Goal: Task Accomplishment & Management: Manage account settings

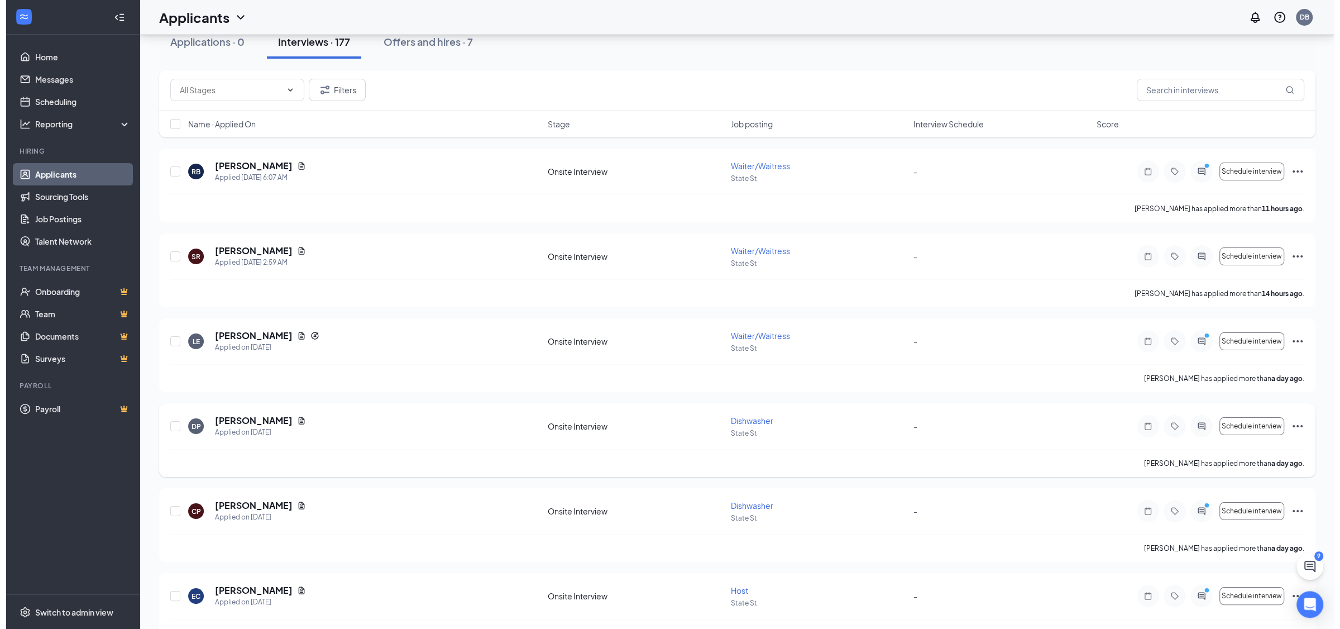
scroll to position [117, 0]
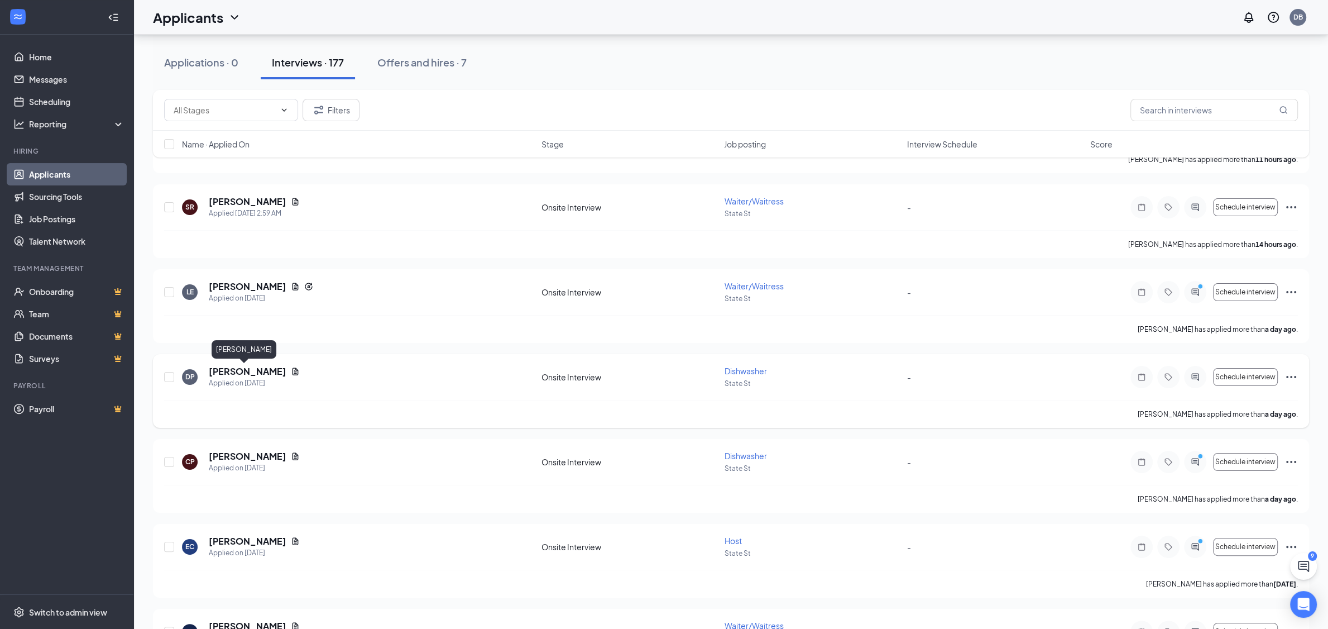
click at [247, 373] on h5 "[PERSON_NAME]" at bounding box center [248, 371] width 78 height 12
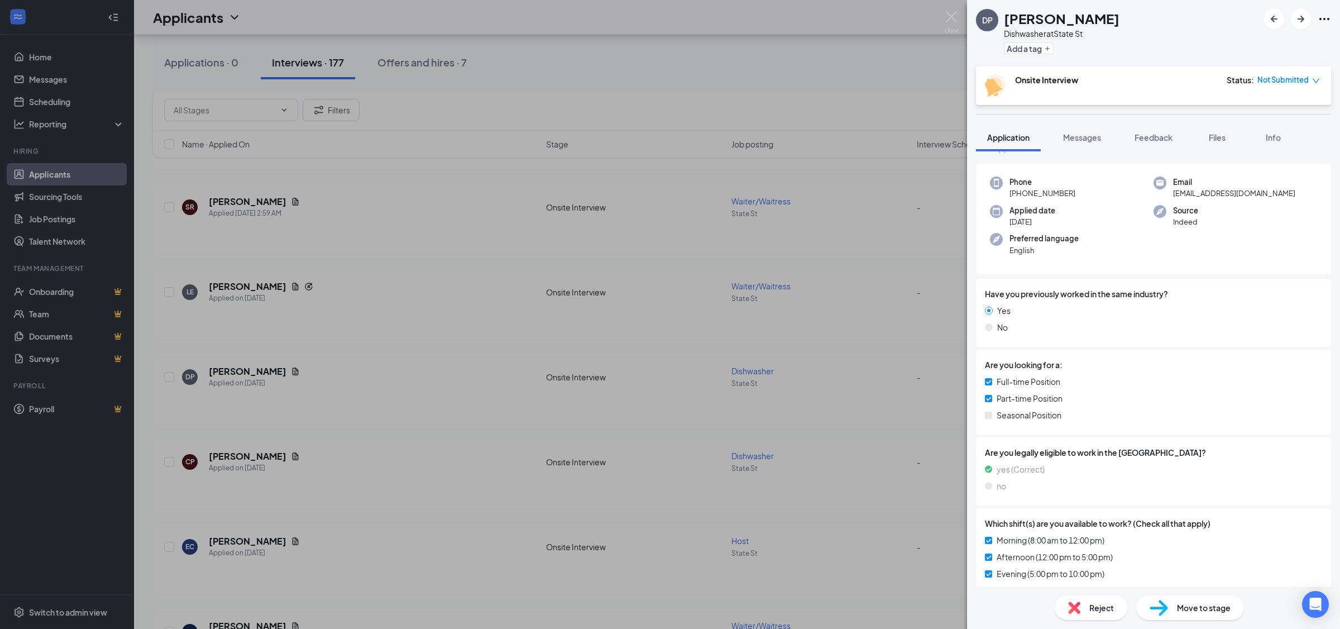
scroll to position [227, 0]
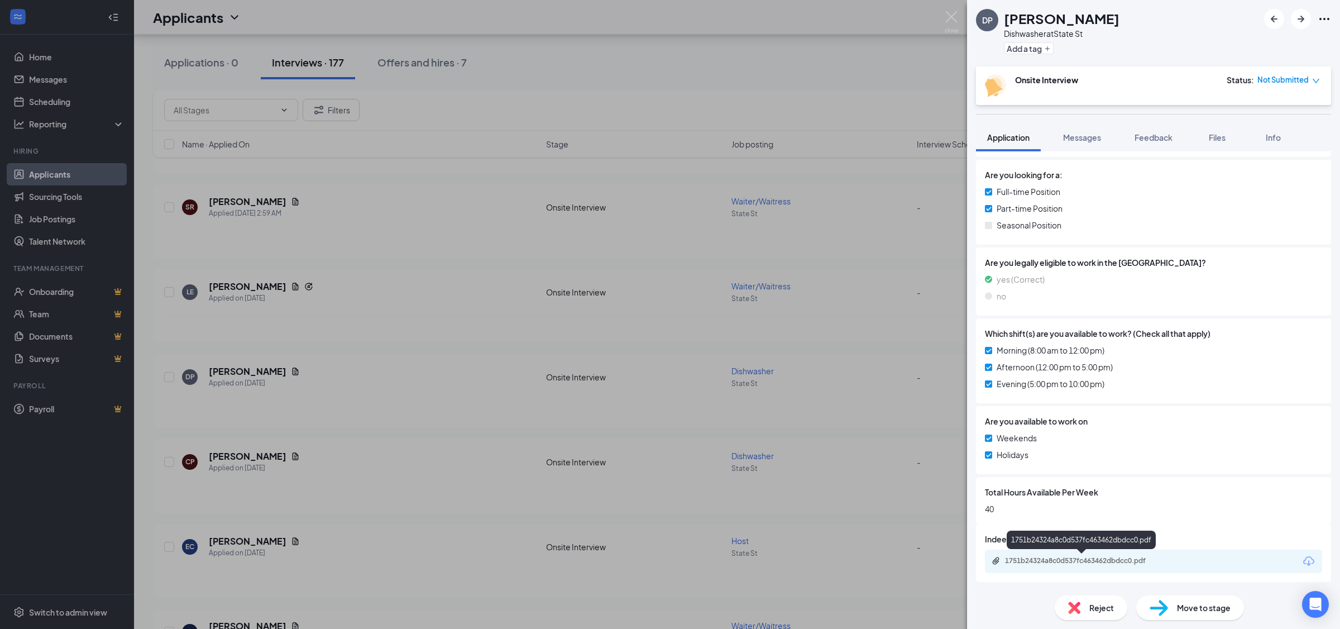
click at [1102, 560] on div "1751b24324a8c0d537fc463462dbdcc0.pdf" at bounding box center [1083, 560] width 156 height 9
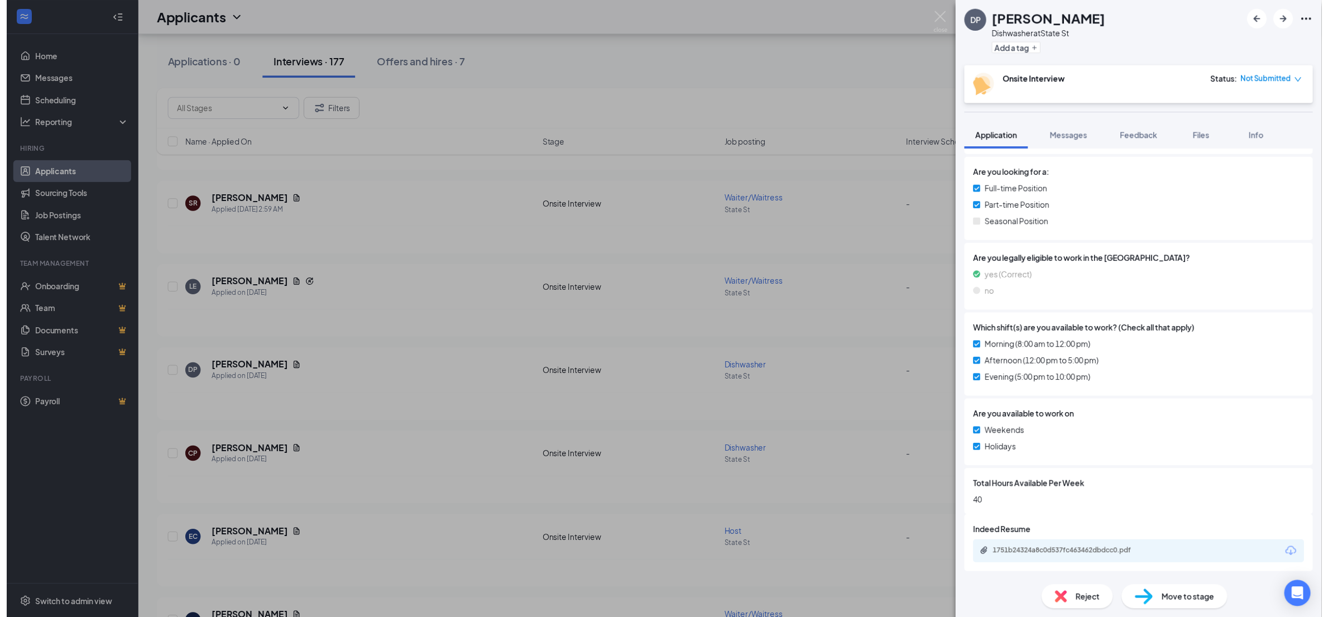
scroll to position [222, 0]
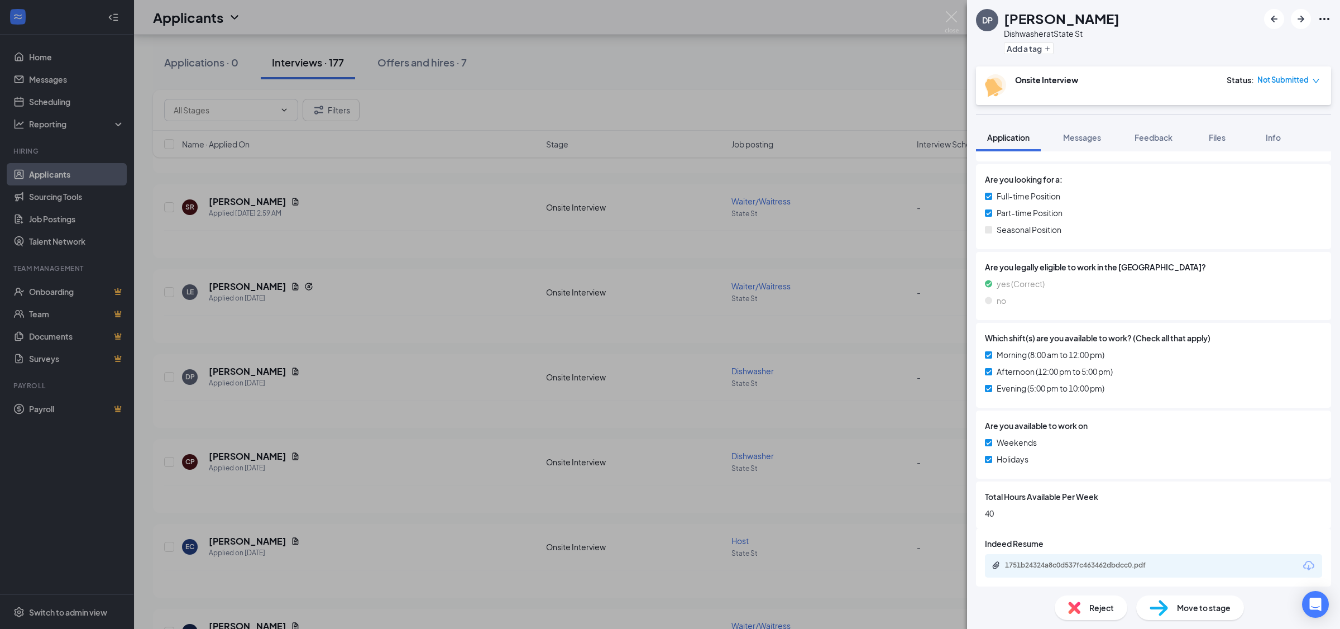
click at [948, 11] on div "DP Donald Pelot Dishwasher at State St Add a tag Onsite Interview Status : Not …" at bounding box center [670, 314] width 1340 height 629
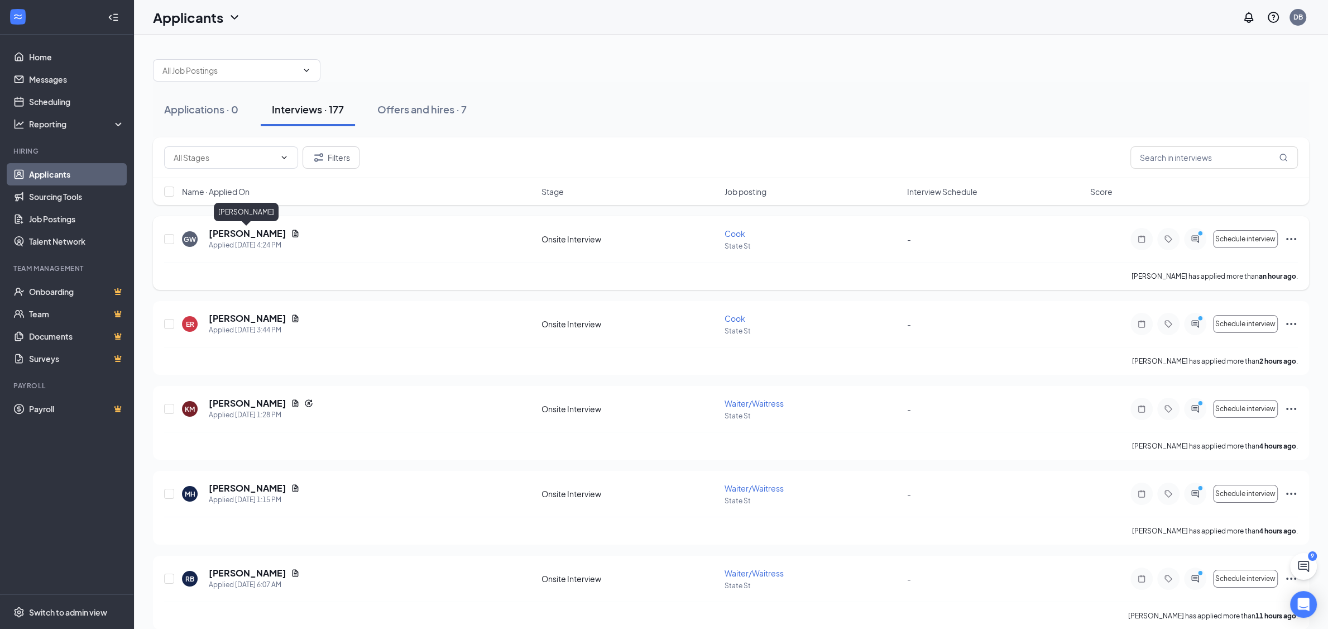
click at [254, 234] on h5 "[PERSON_NAME]" at bounding box center [248, 233] width 78 height 12
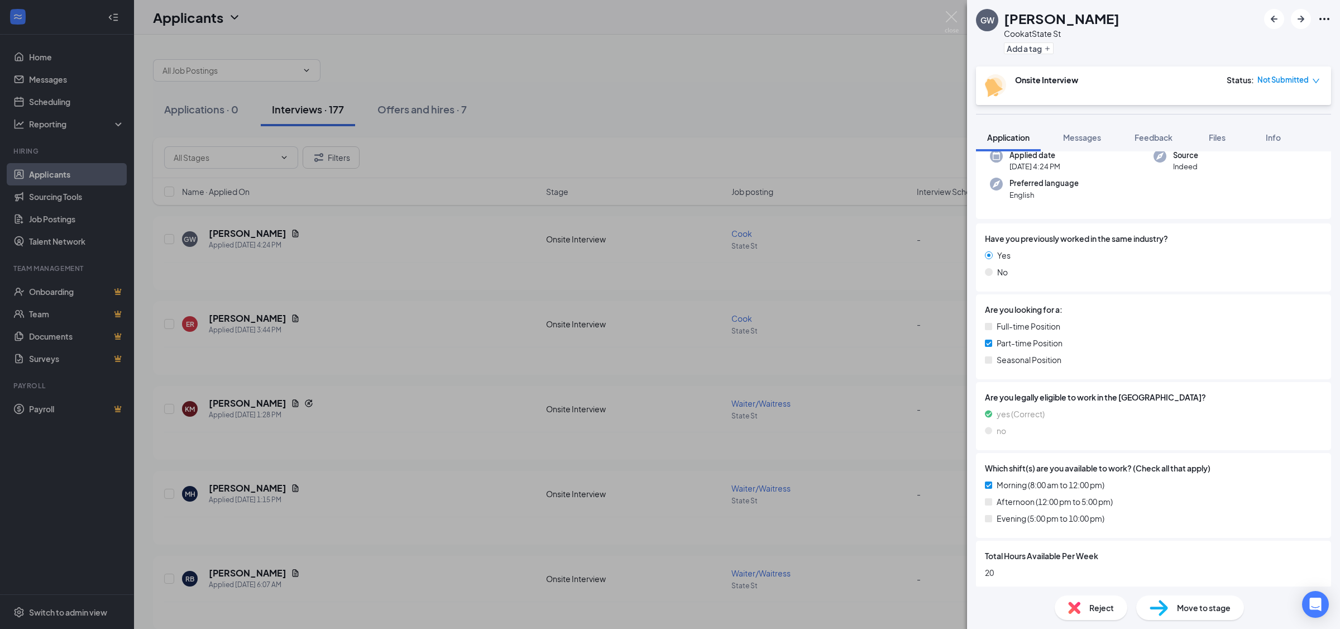
scroll to position [155, 0]
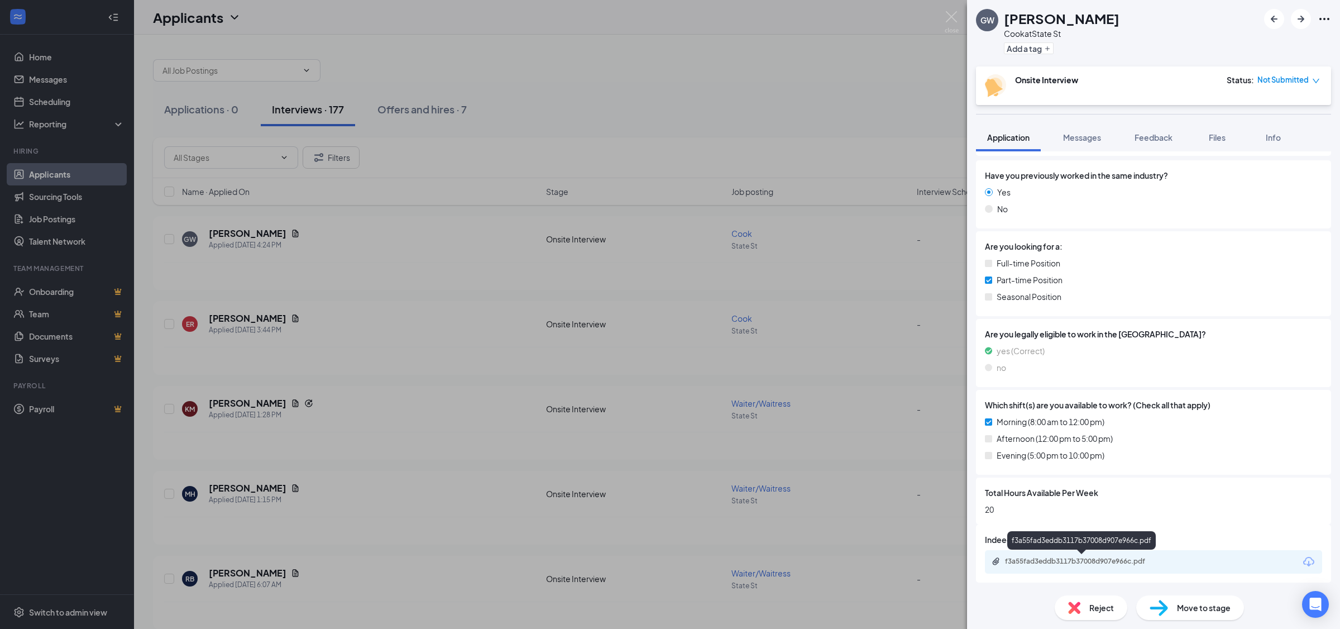
click at [1105, 558] on div "f3a55fad3eddb3117b37008d907e966c.pdf" at bounding box center [1083, 561] width 156 height 9
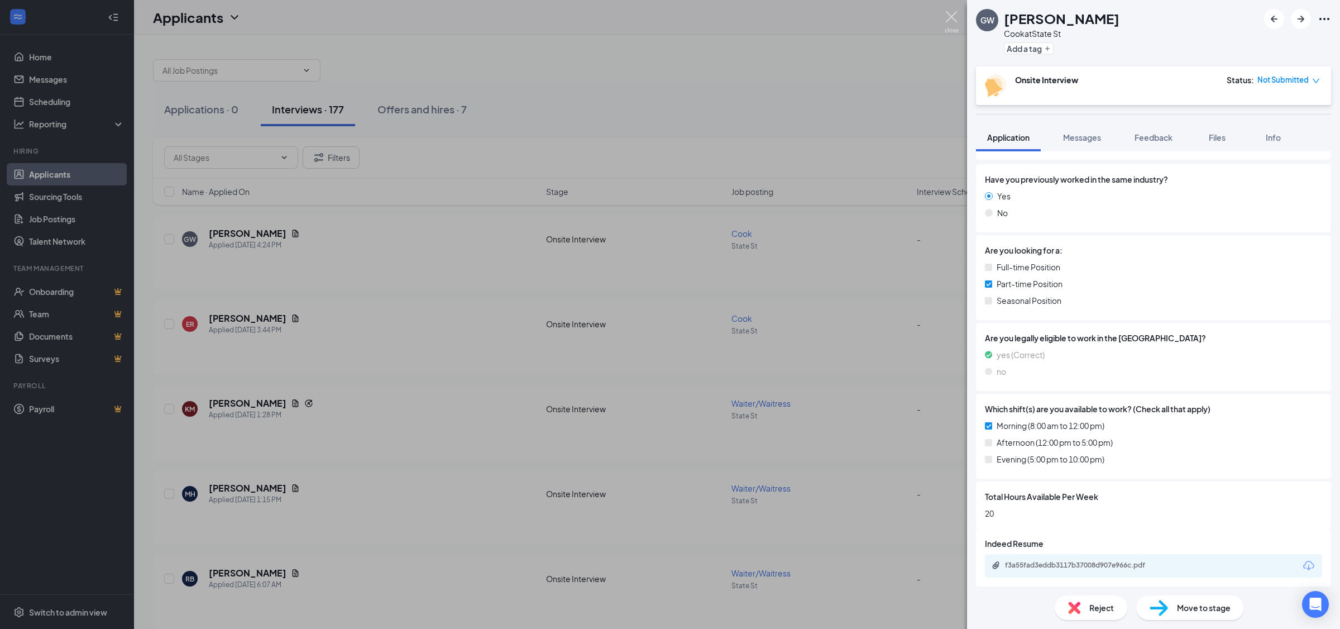
click at [947, 12] on img at bounding box center [952, 22] width 14 height 22
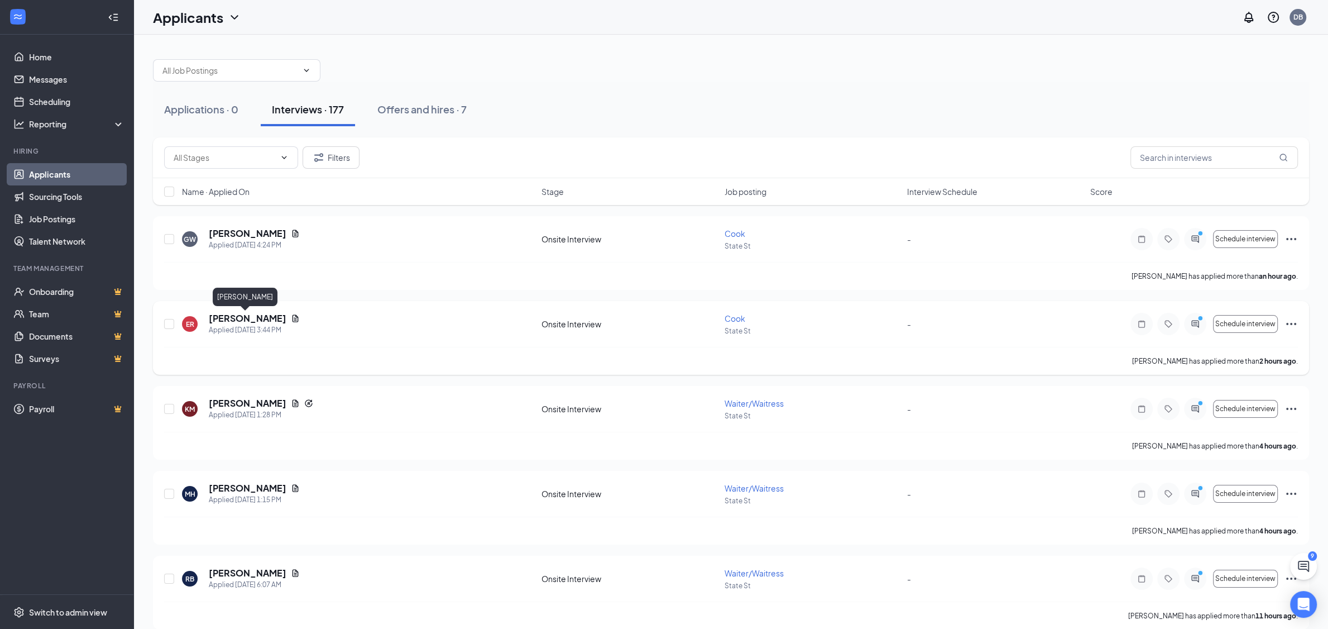
click at [229, 318] on h5 "[PERSON_NAME]" at bounding box center [248, 318] width 78 height 12
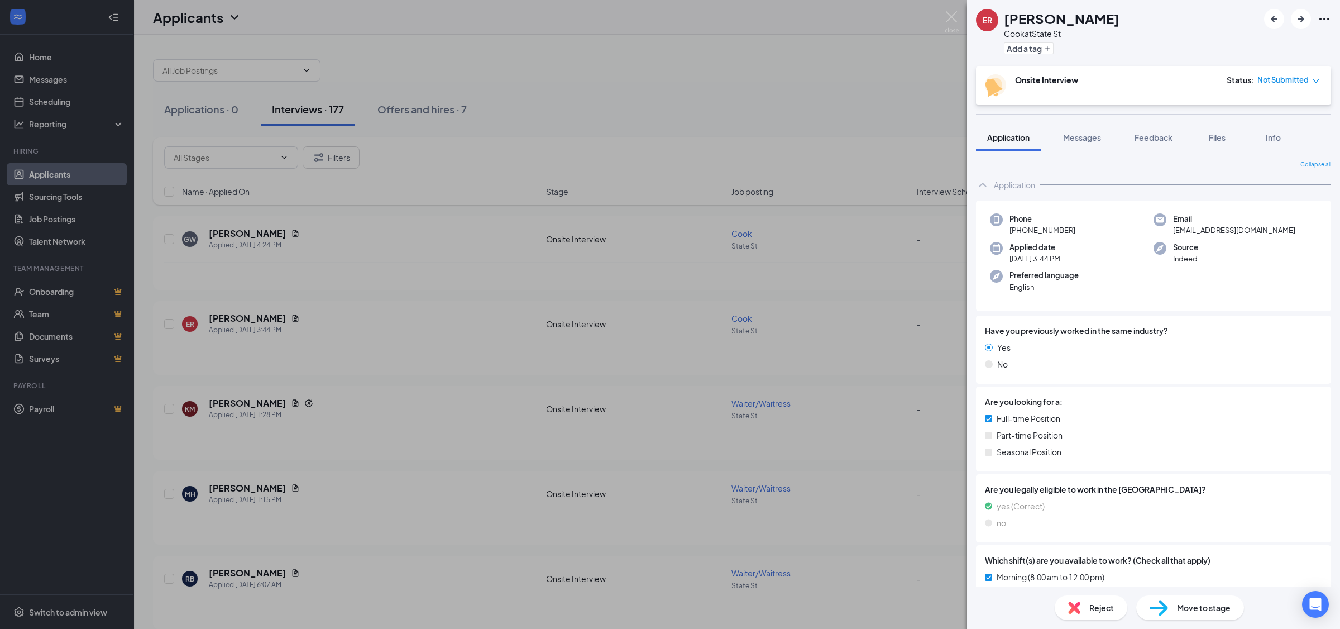
scroll to position [227, 0]
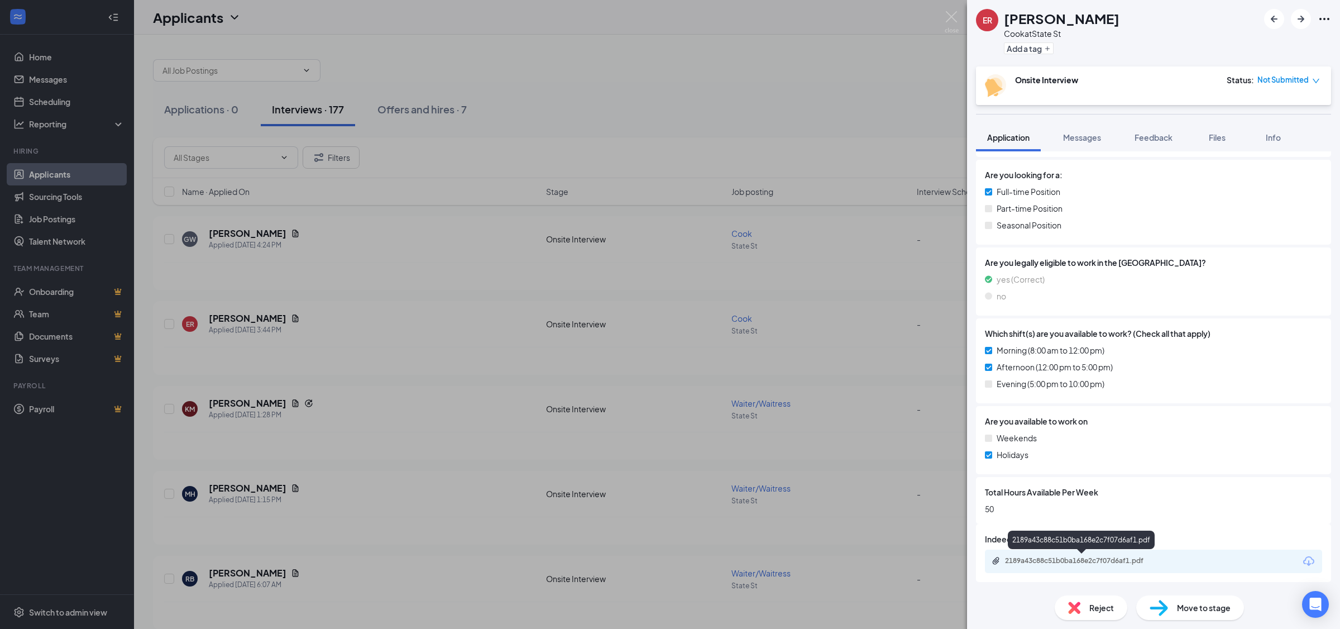
click at [1119, 563] on div "2189a43c88c51b0ba168e2c7f07d6af1.pdf" at bounding box center [1083, 560] width 156 height 9
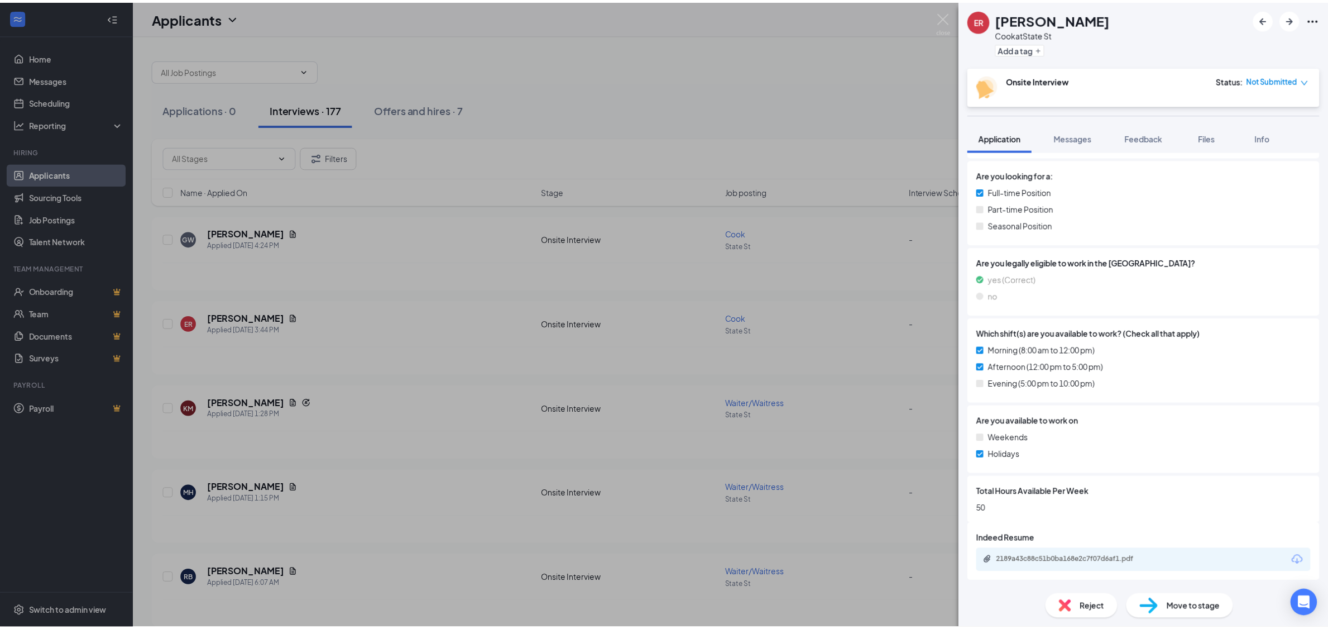
scroll to position [222, 0]
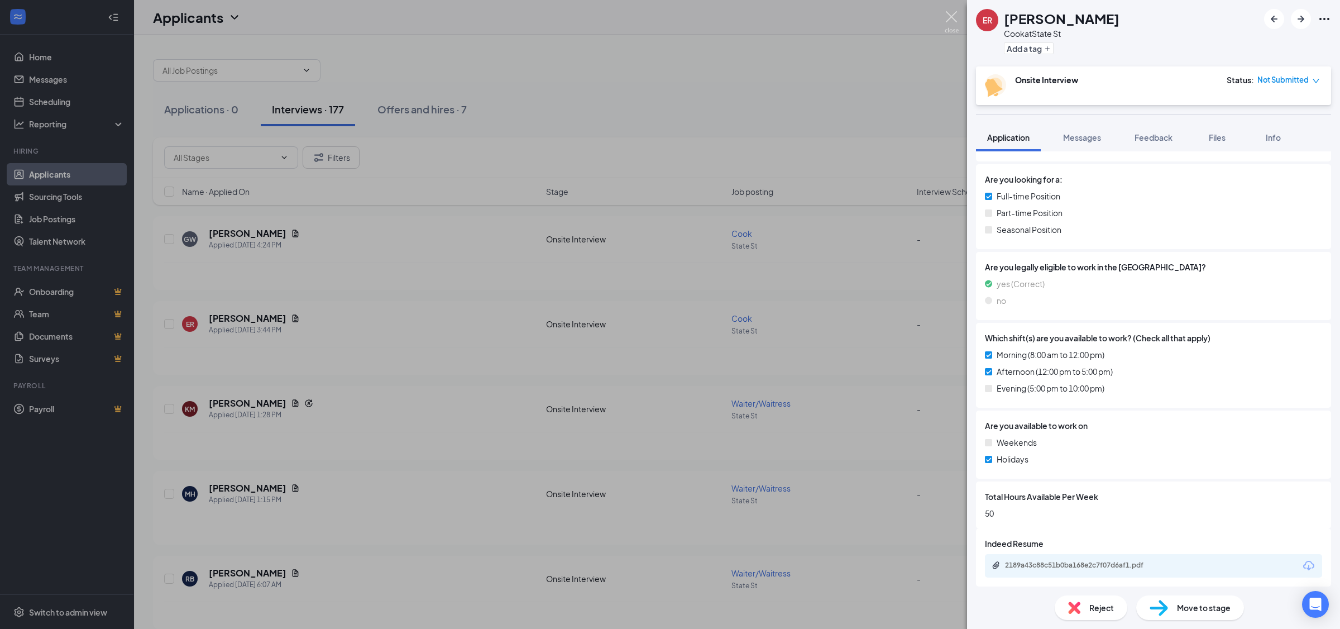
click at [954, 19] on img at bounding box center [952, 22] width 14 height 22
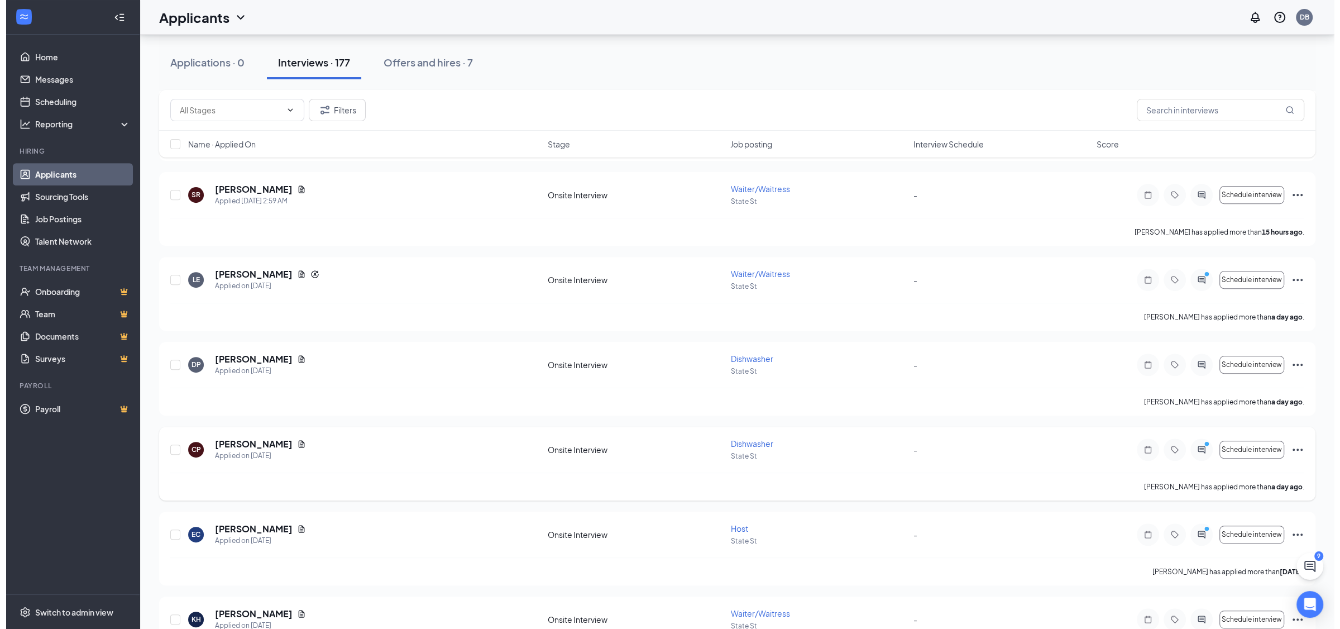
scroll to position [586, 0]
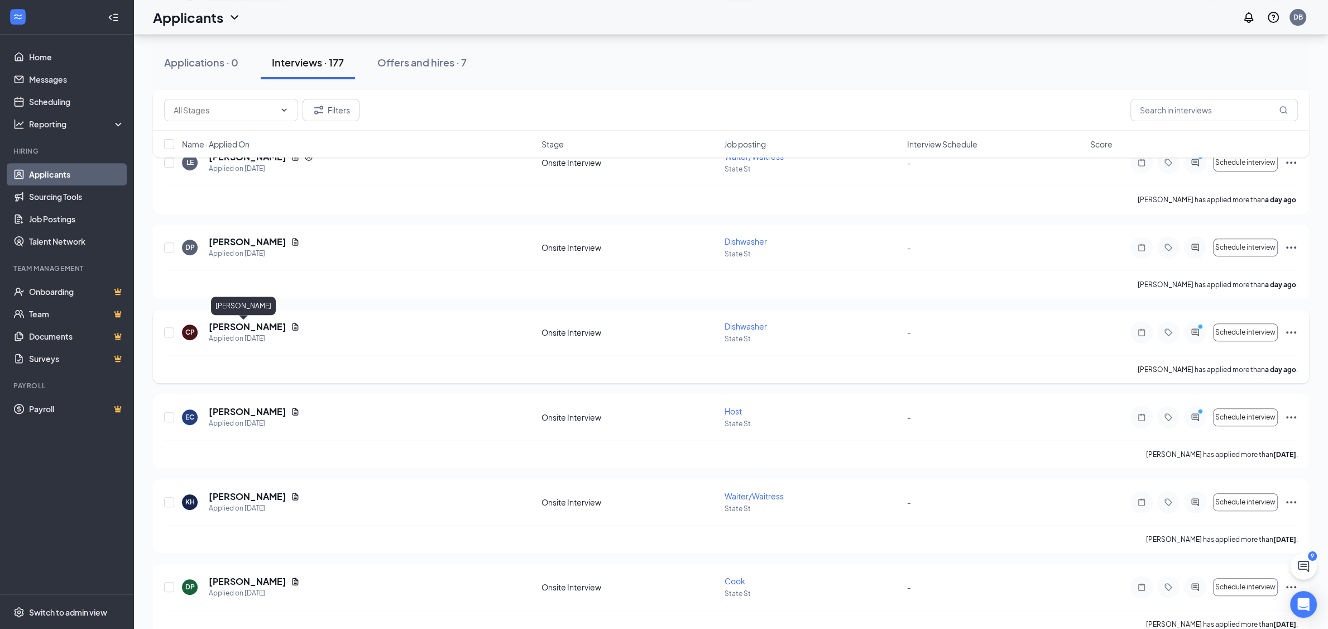
click at [251, 324] on h5 "[PERSON_NAME]" at bounding box center [248, 326] width 78 height 12
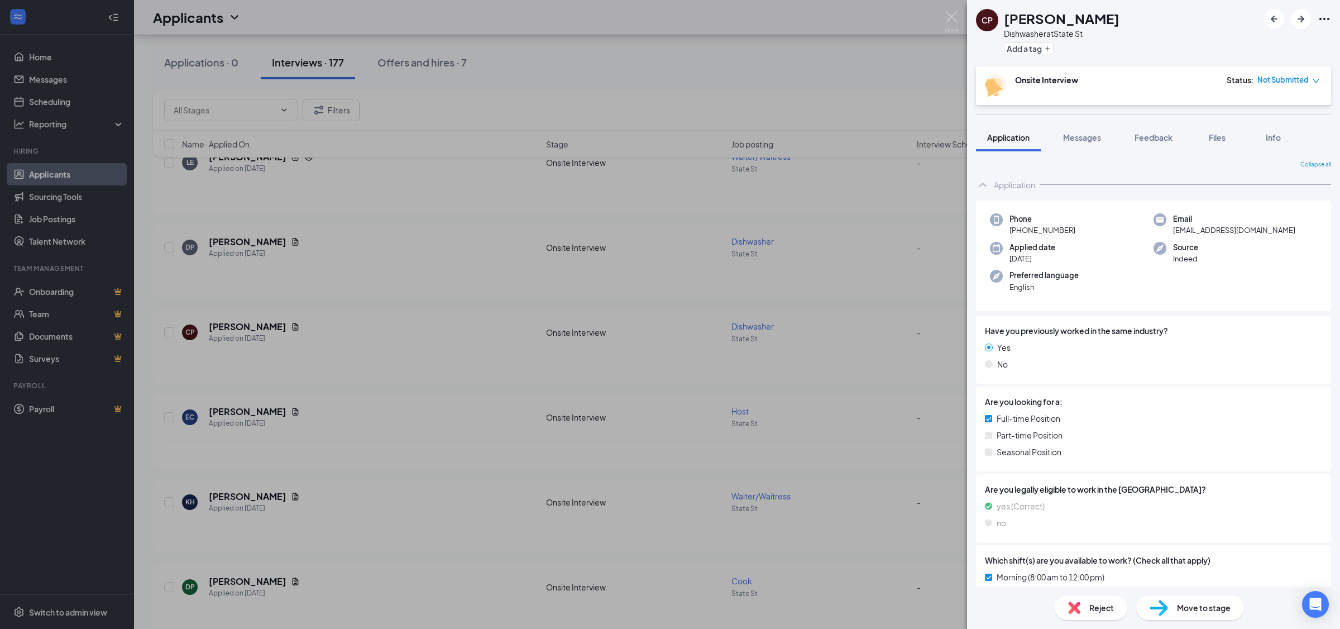
scroll to position [227, 0]
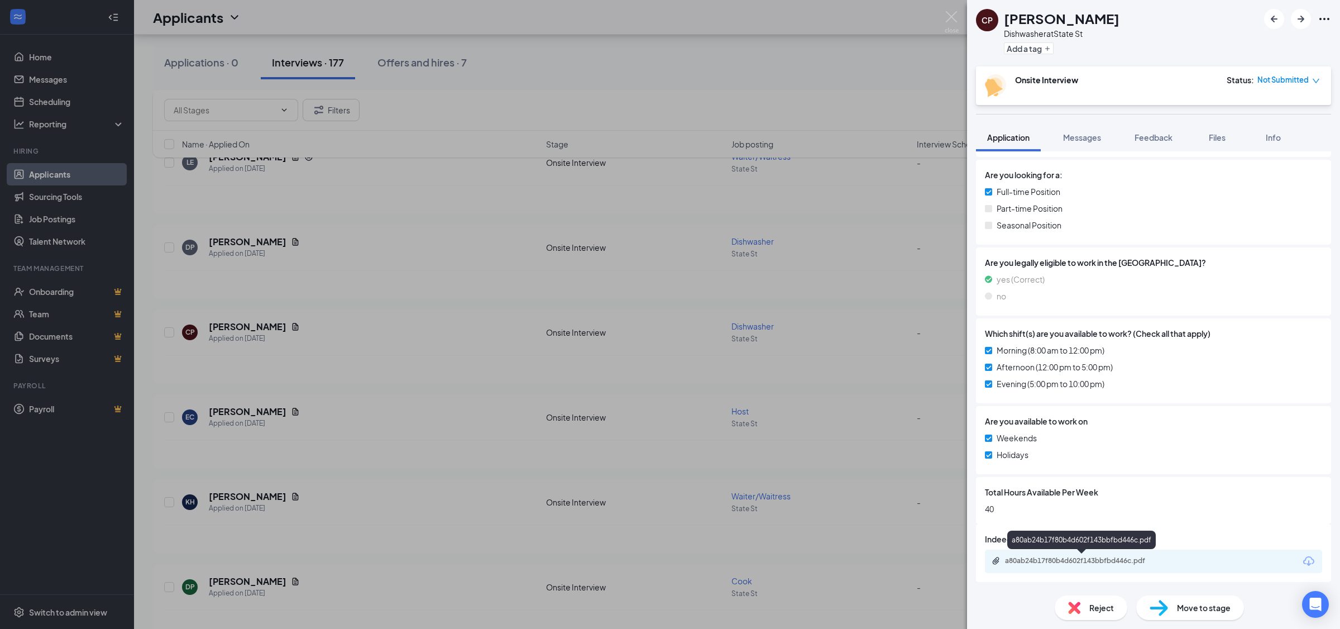
click at [1103, 561] on div "a80ab24b17f80b4d602f143bbfbd446c.pdf" at bounding box center [1083, 560] width 156 height 9
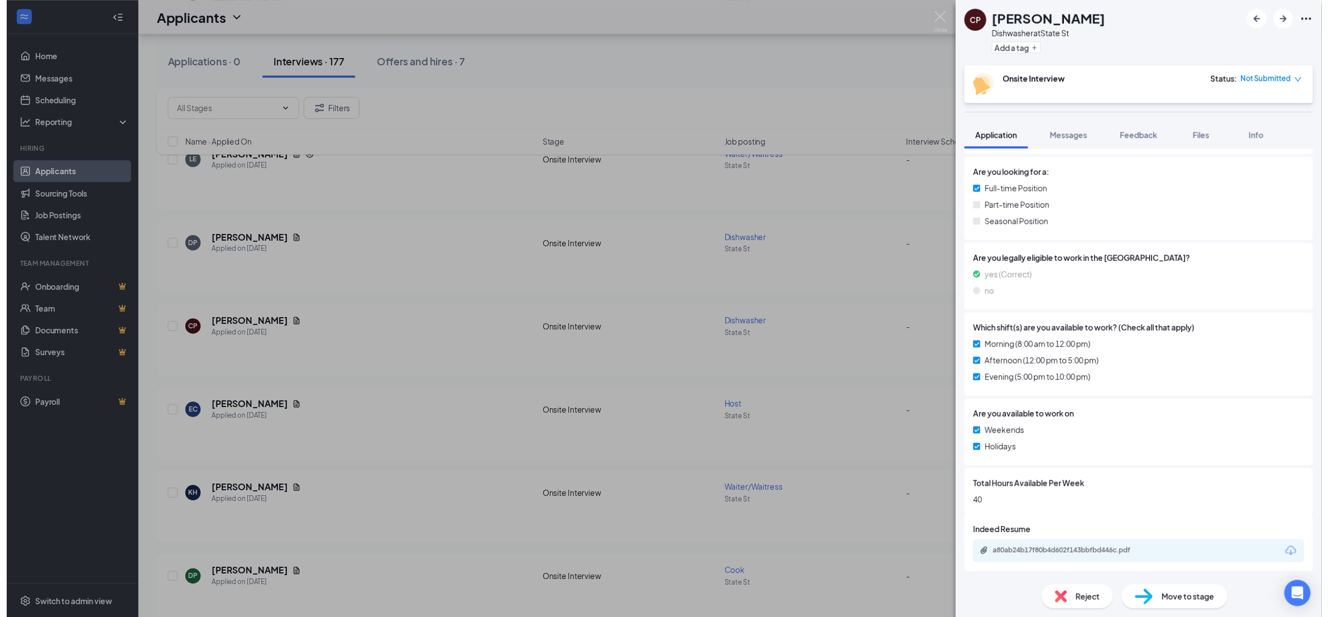
scroll to position [222, 0]
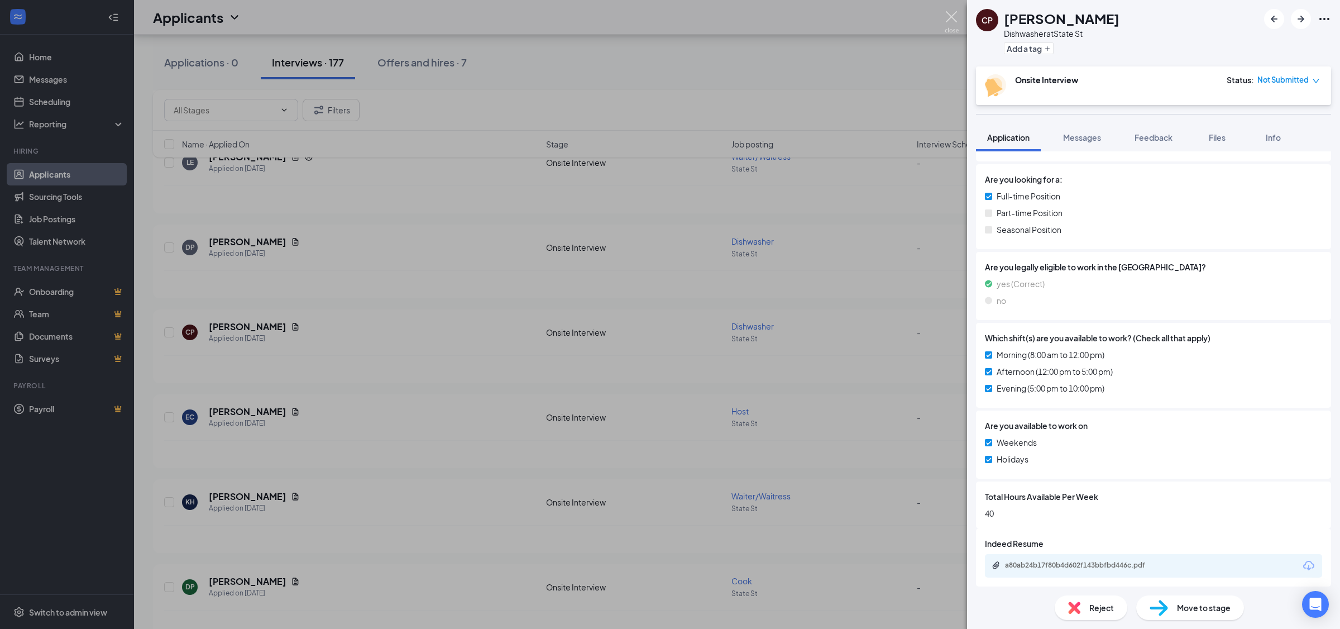
click at [954, 13] on img at bounding box center [952, 22] width 14 height 22
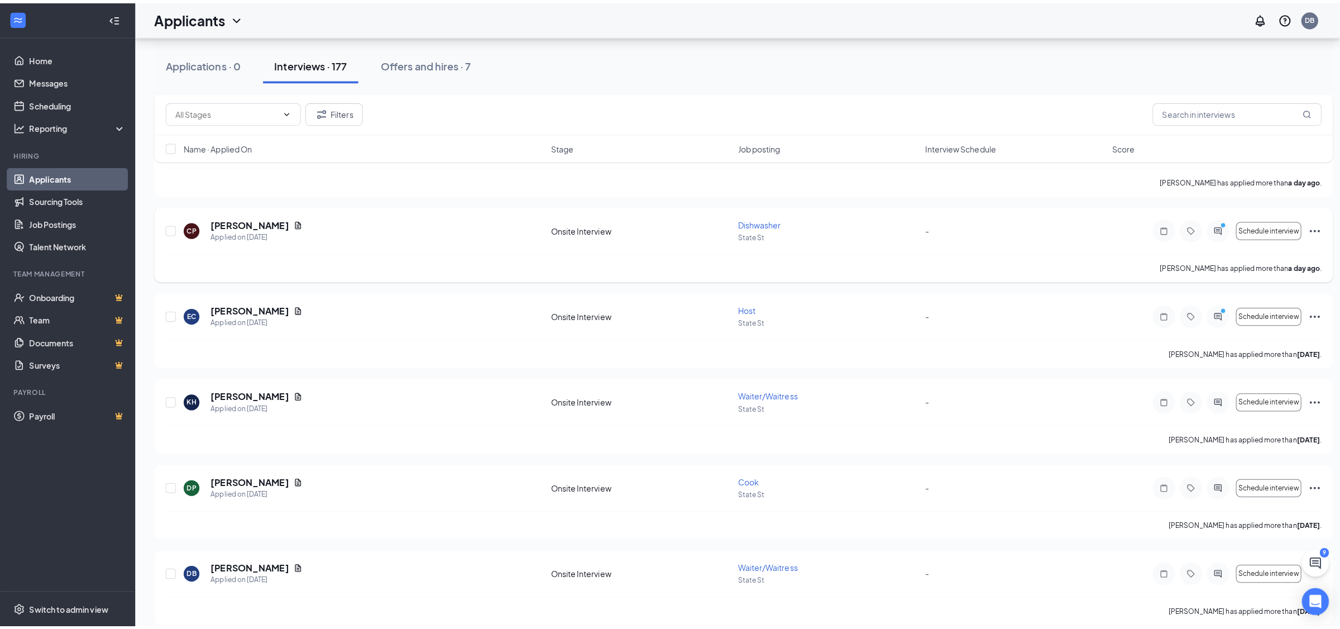
scroll to position [703, 0]
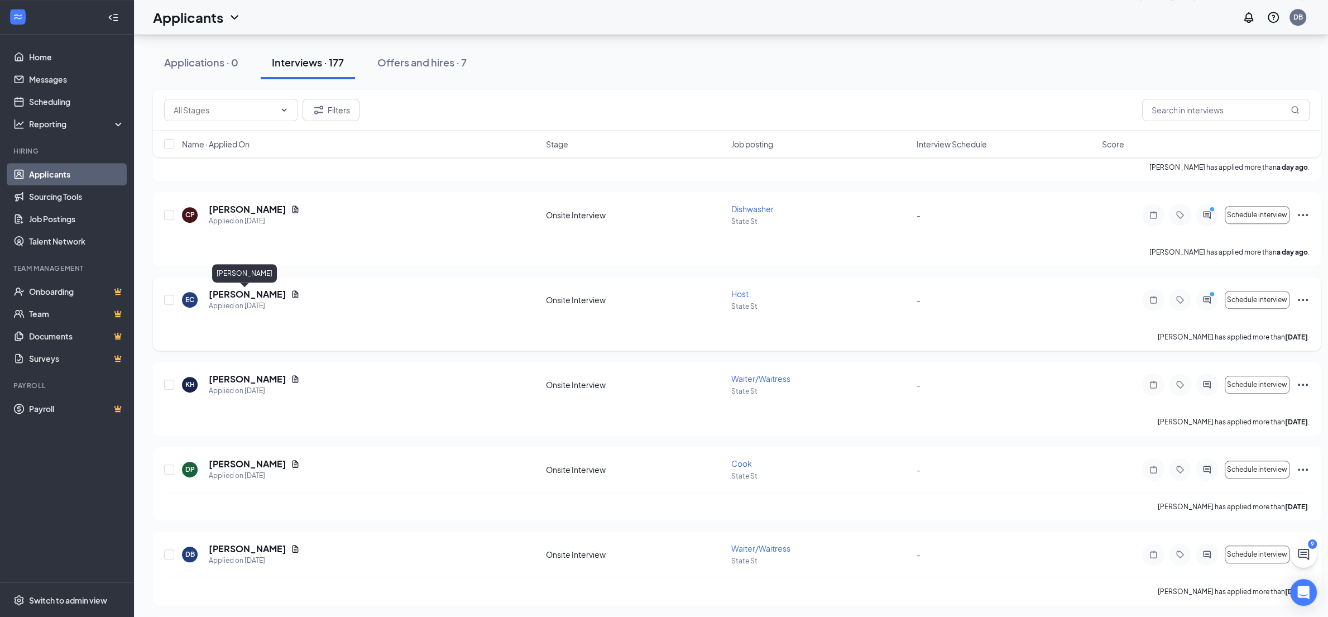
click at [240, 299] on h5 "[PERSON_NAME]" at bounding box center [248, 294] width 78 height 12
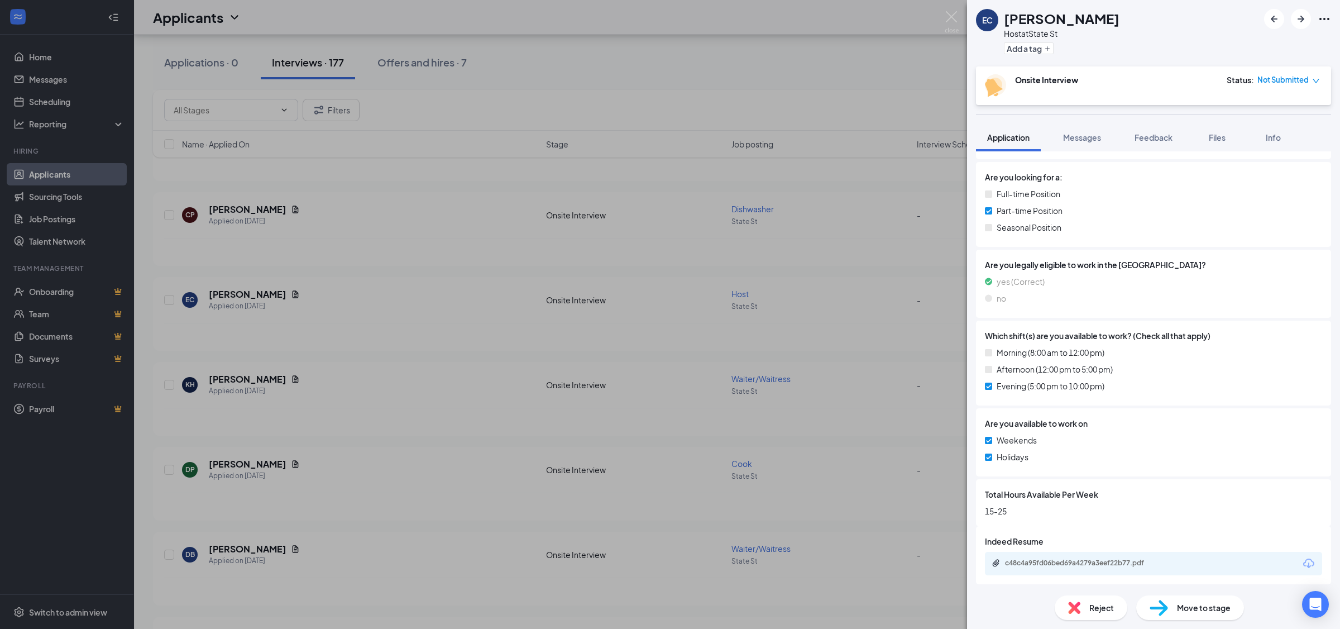
scroll to position [227, 0]
click at [1119, 561] on div "c48c4a95fd06bed69a4279a3eef22b77.pdf" at bounding box center [1083, 560] width 156 height 9
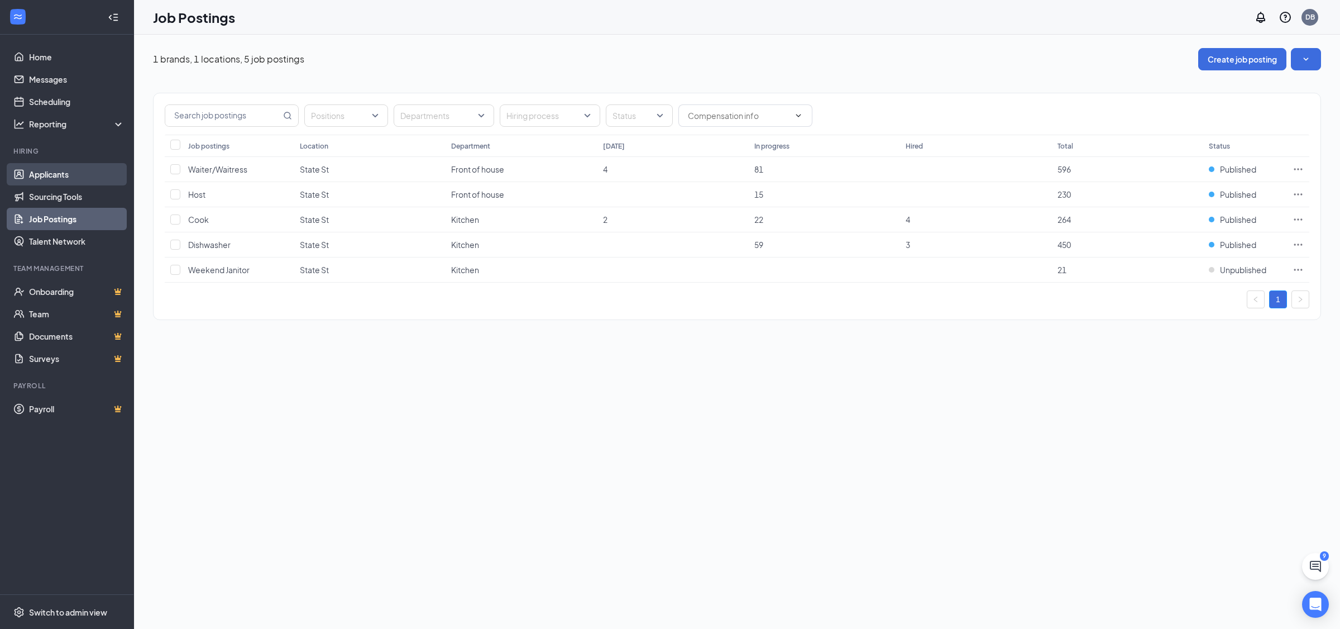
click at [56, 175] on link "Applicants" at bounding box center [76, 174] width 95 height 22
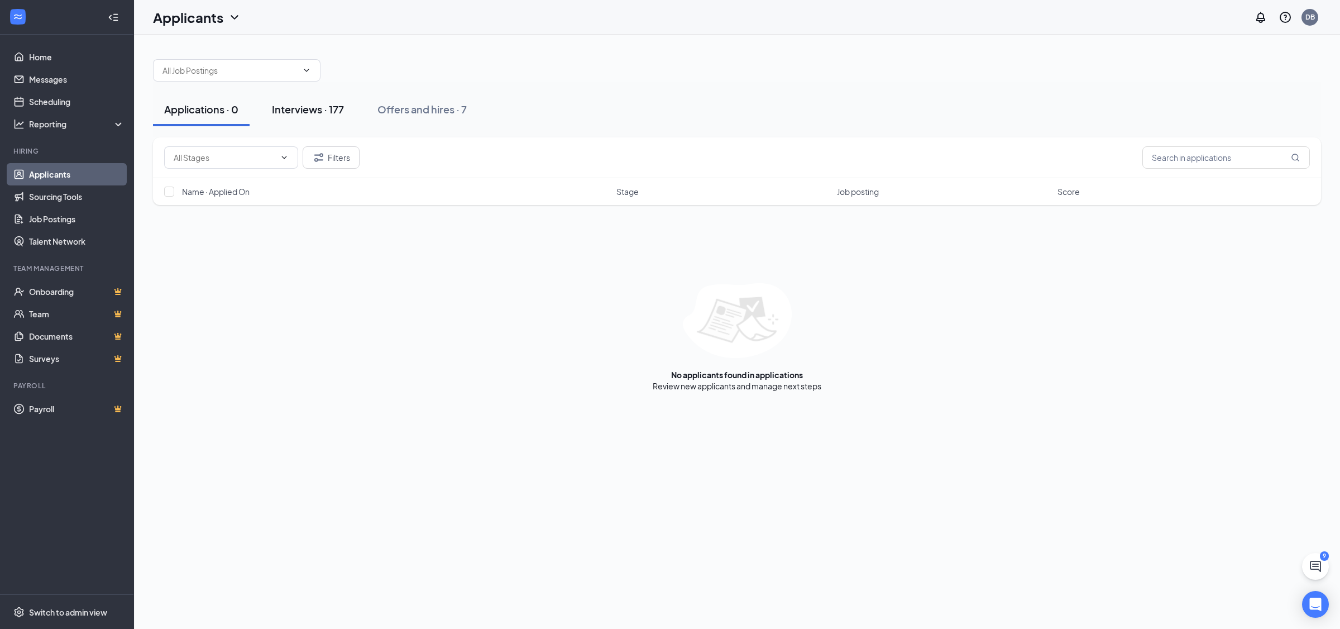
click at [306, 112] on div "Interviews · 177" at bounding box center [308, 109] width 72 height 14
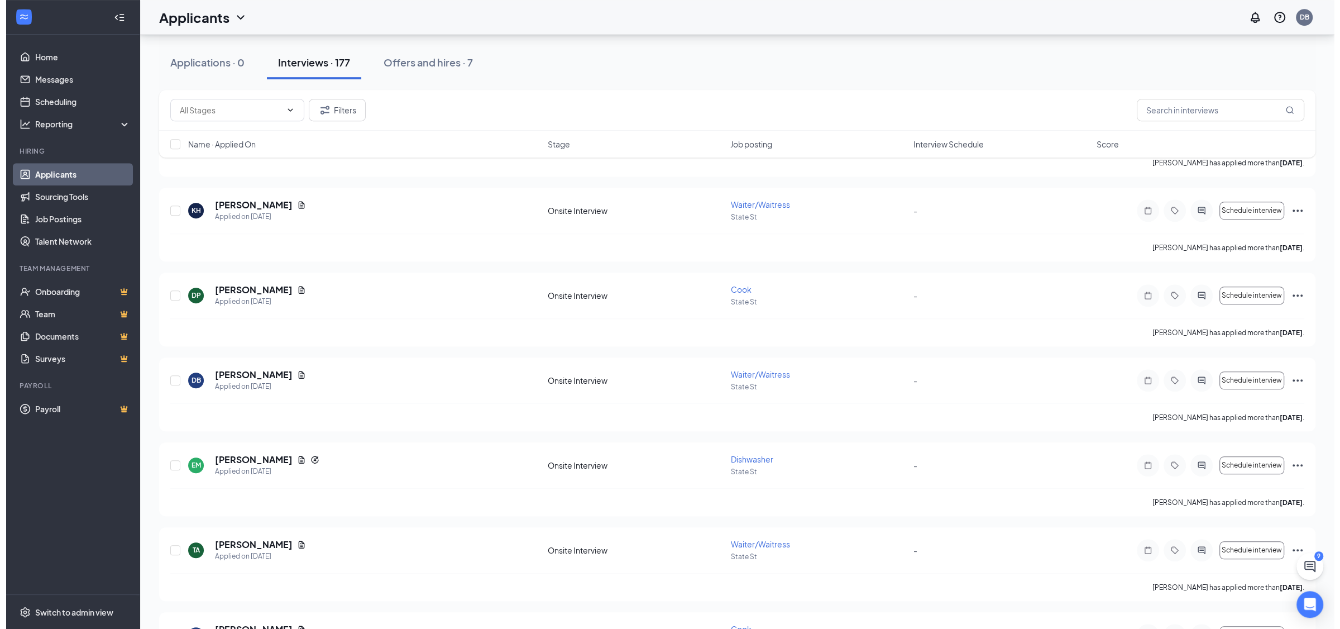
scroll to position [879, 0]
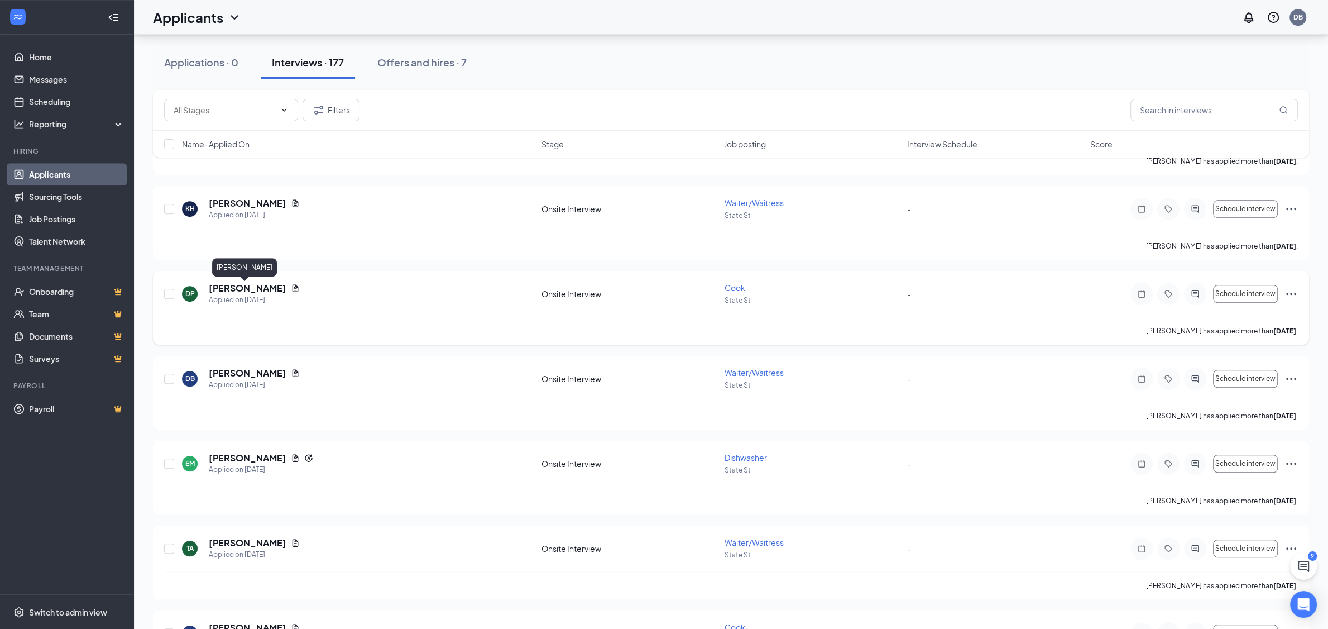
click at [238, 285] on h5 "[PERSON_NAME]" at bounding box center [248, 288] width 78 height 12
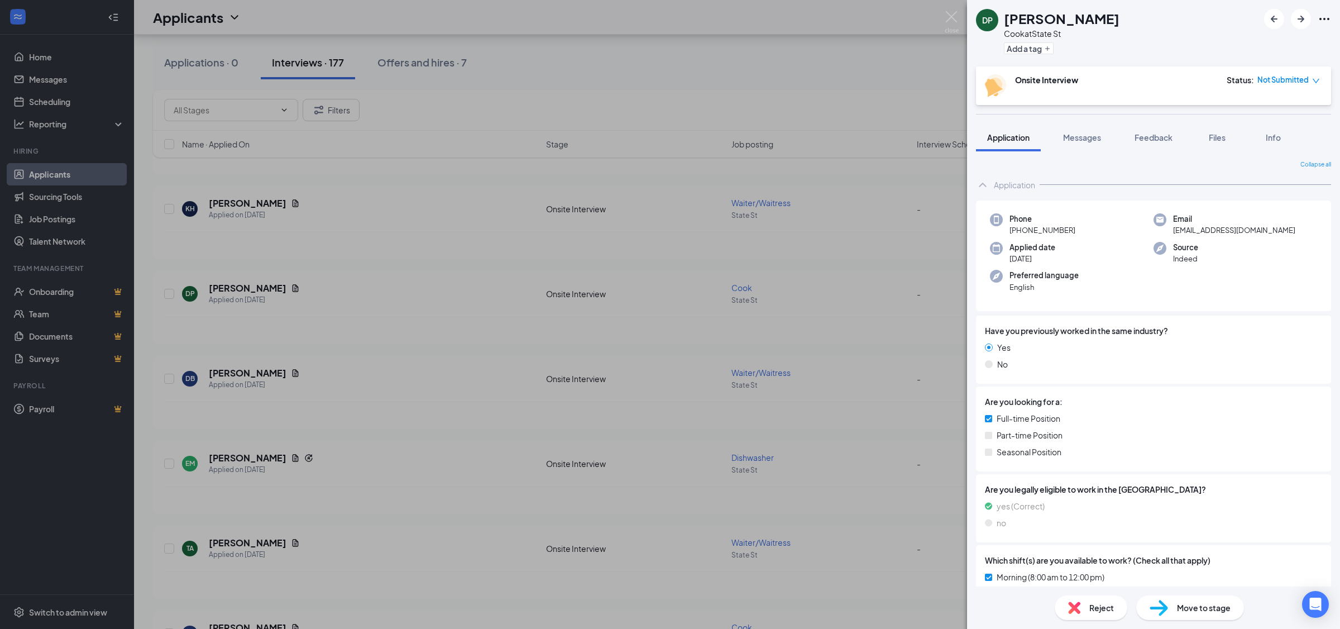
scroll to position [227, 0]
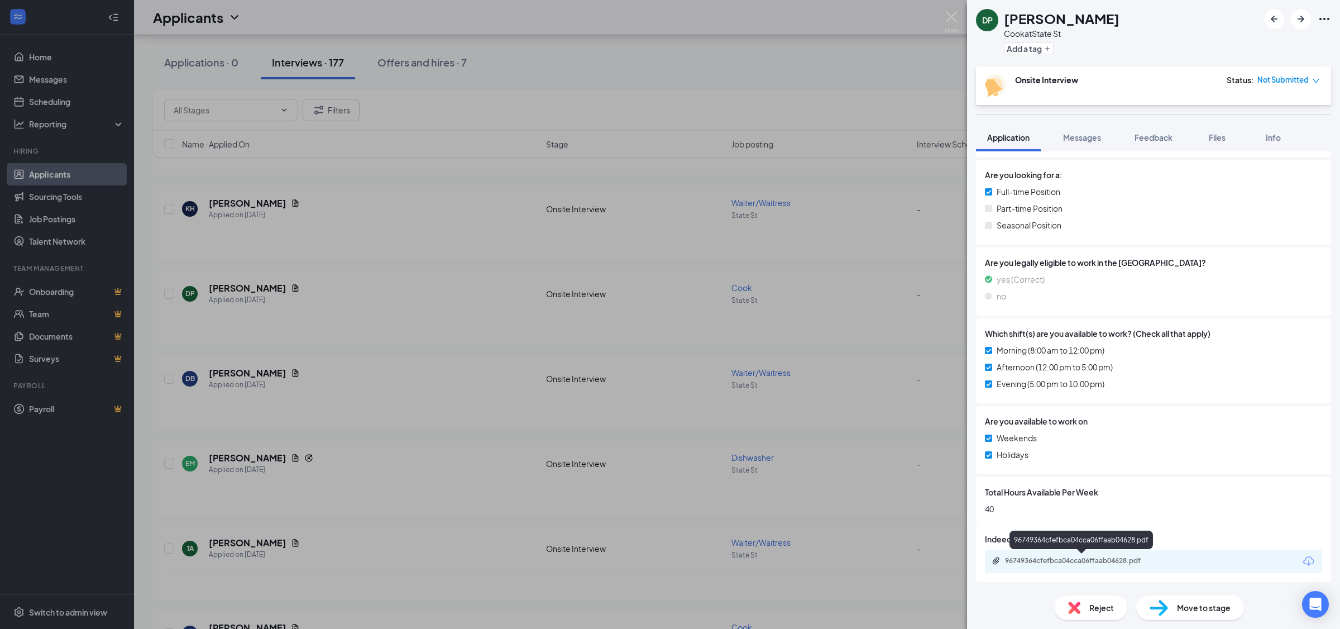
click at [1042, 558] on div "96749364cfefbca04cca06ffaab04628.pdf" at bounding box center [1083, 560] width 156 height 9
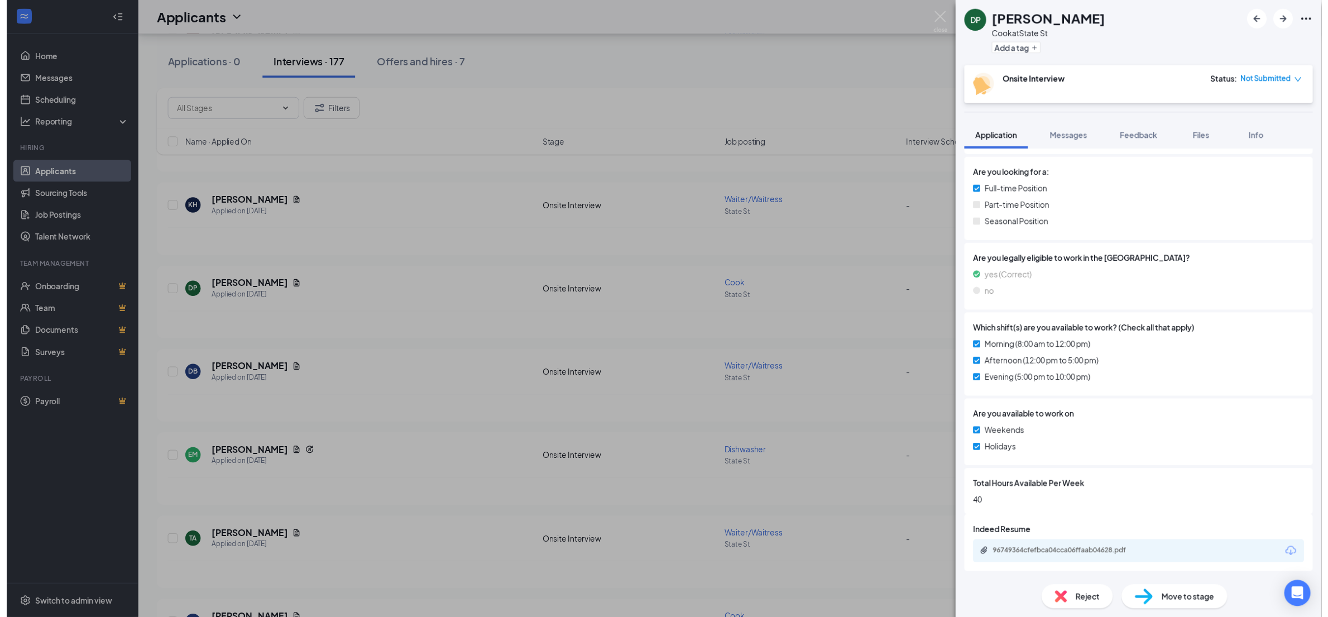
scroll to position [222, 0]
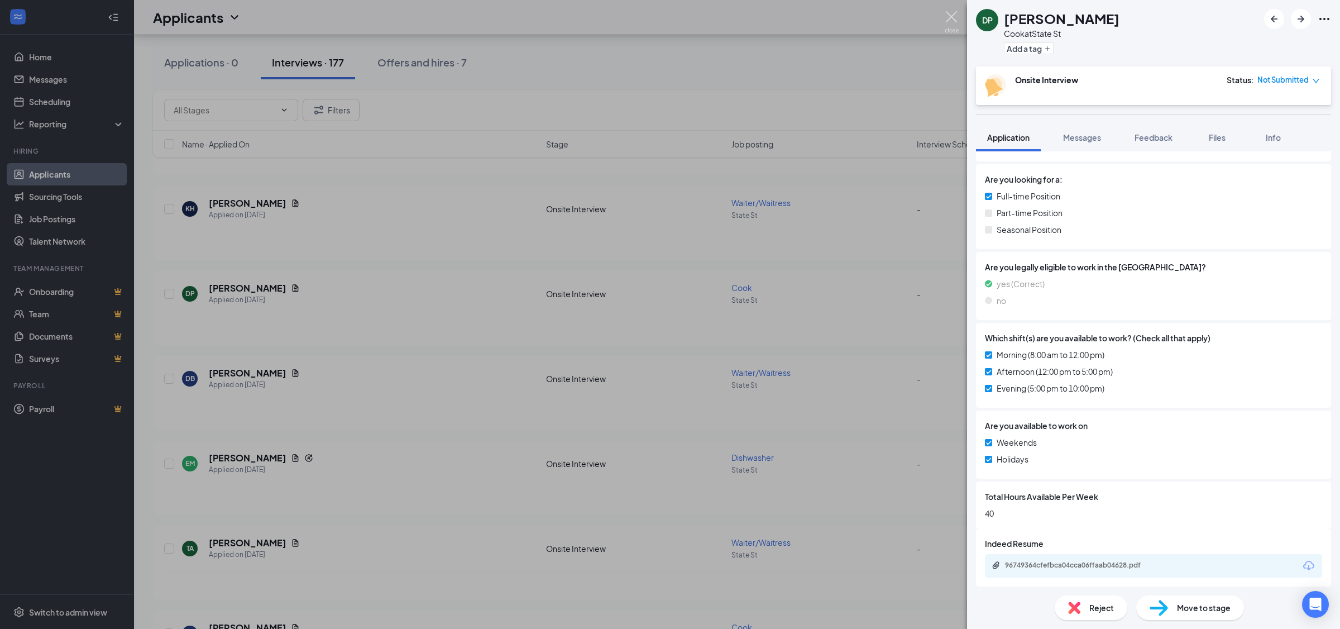
click at [951, 16] on img at bounding box center [952, 22] width 14 height 22
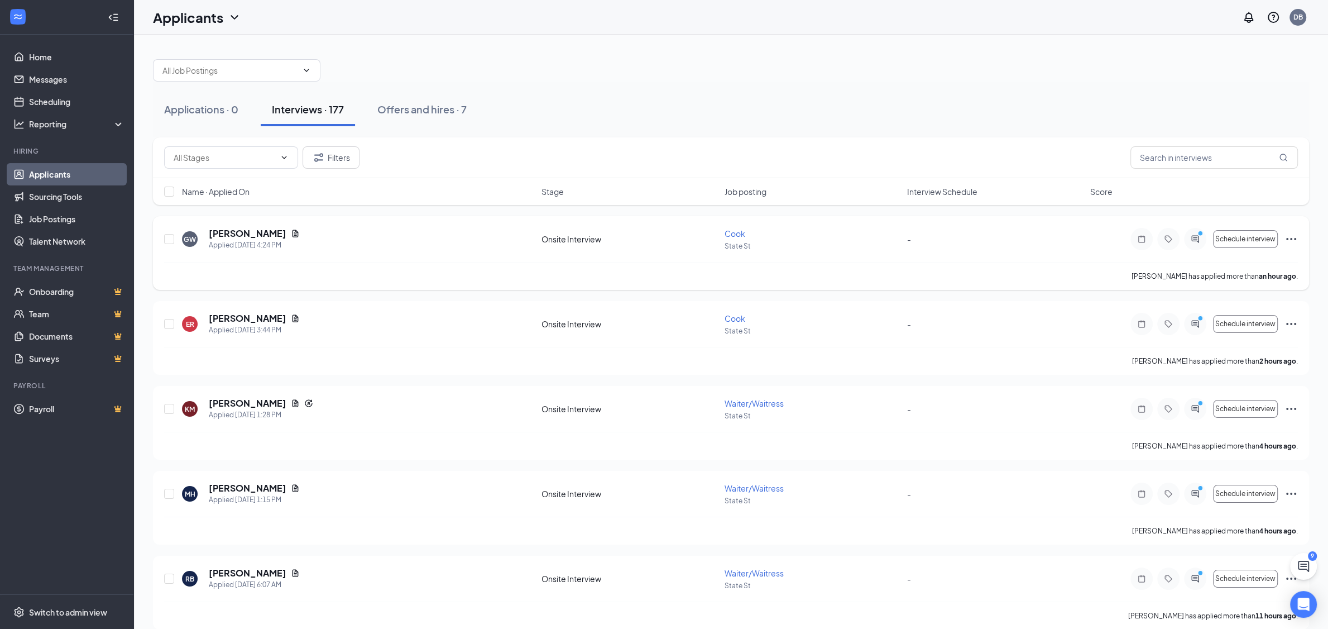
click at [897, 270] on div "[PERSON_NAME] has applied more than an hour ago ." at bounding box center [731, 276] width 1134 height 28
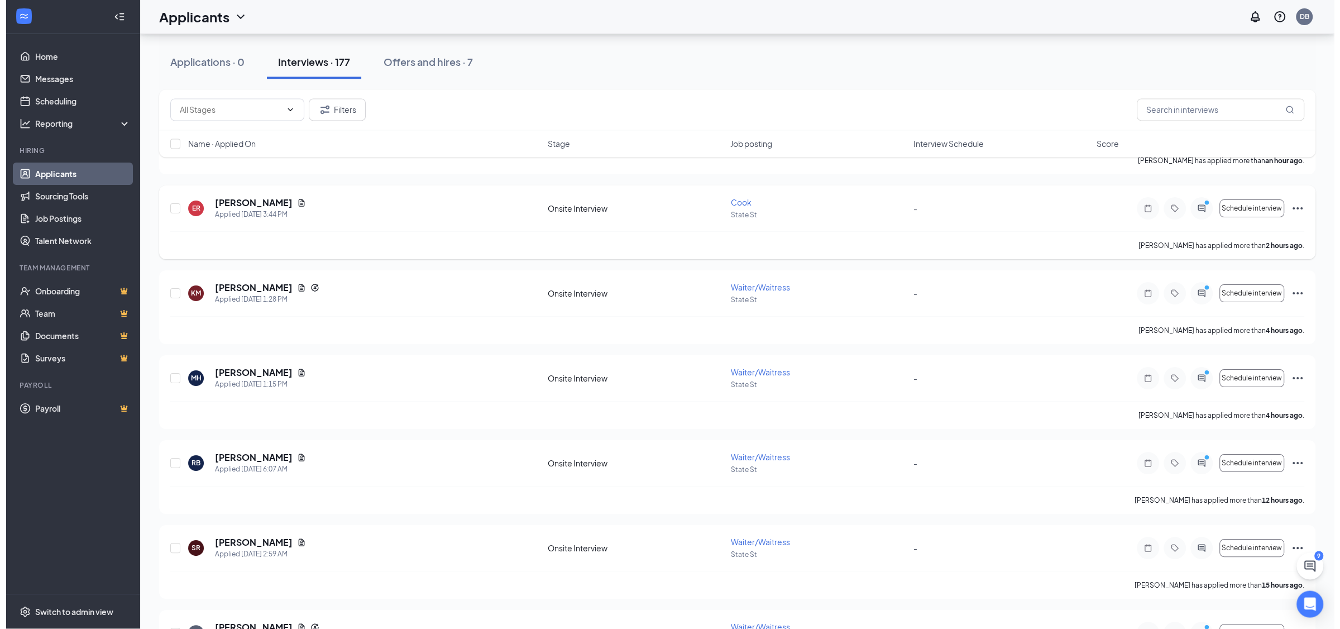
scroll to position [117, 0]
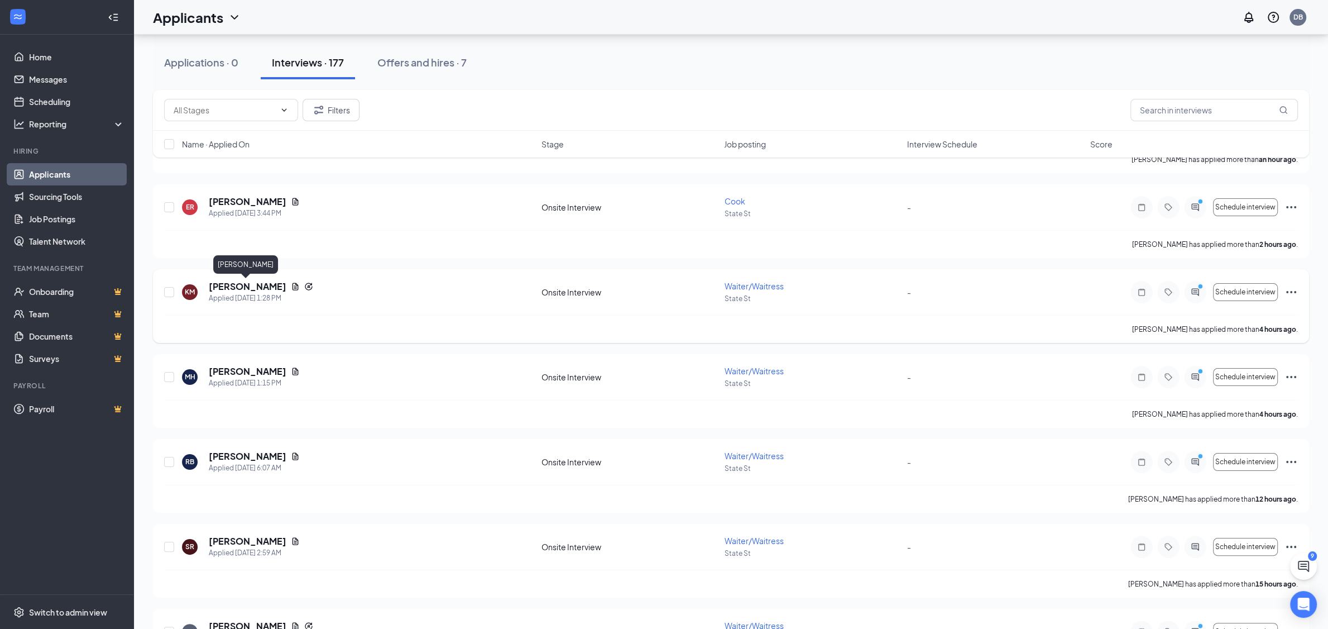
click at [253, 286] on h5 "[PERSON_NAME]" at bounding box center [248, 286] width 78 height 12
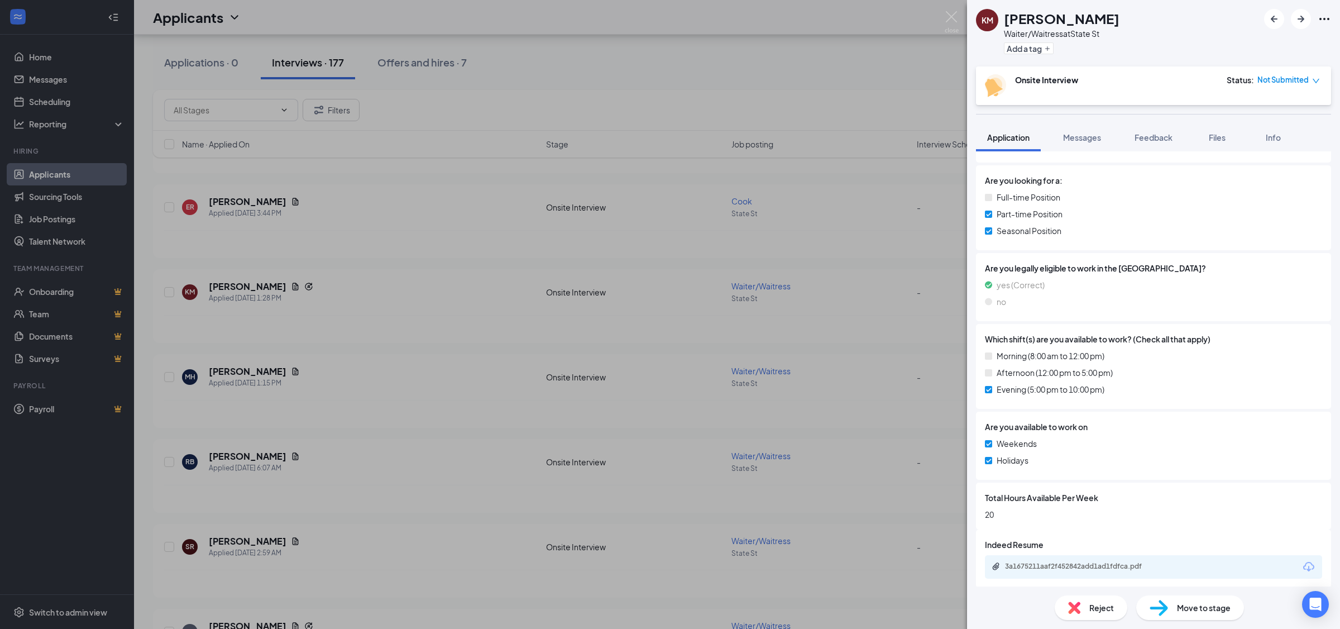
scroll to position [258, 0]
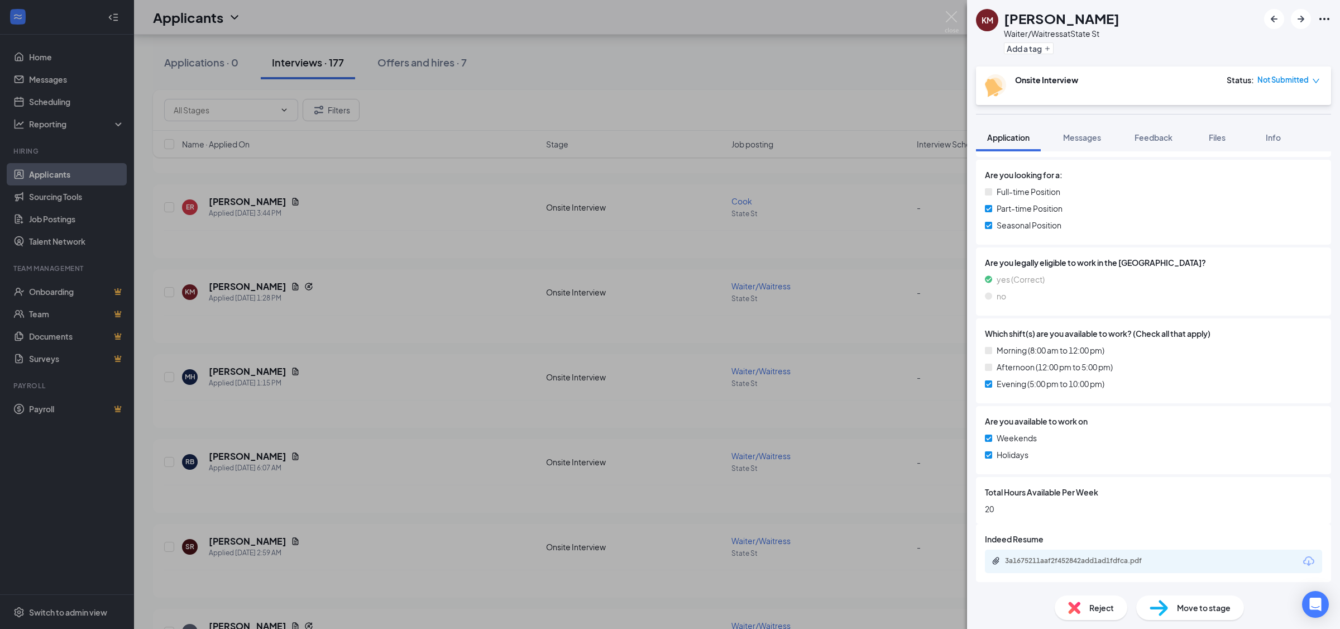
click at [1118, 564] on div "3a1675211aaf2f452842add1ad1fdfca.pdf" at bounding box center [1083, 560] width 156 height 9
click at [955, 12] on img at bounding box center [952, 22] width 14 height 22
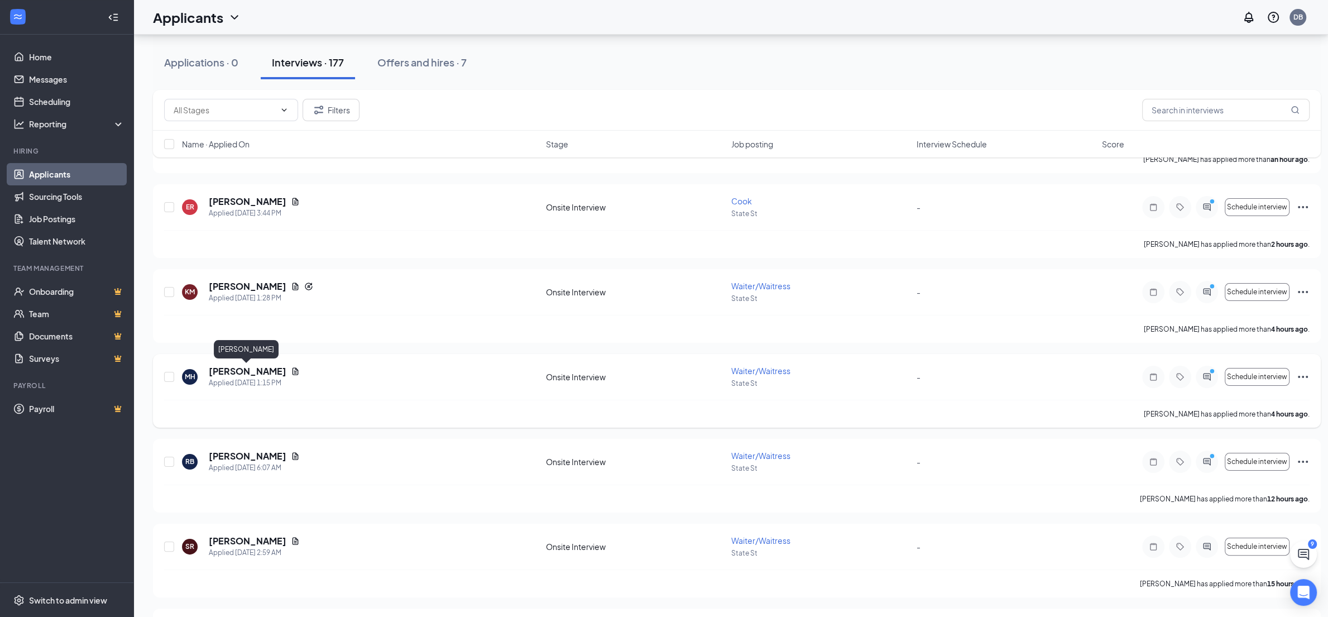
click at [245, 373] on h5 "[PERSON_NAME]" at bounding box center [248, 371] width 78 height 12
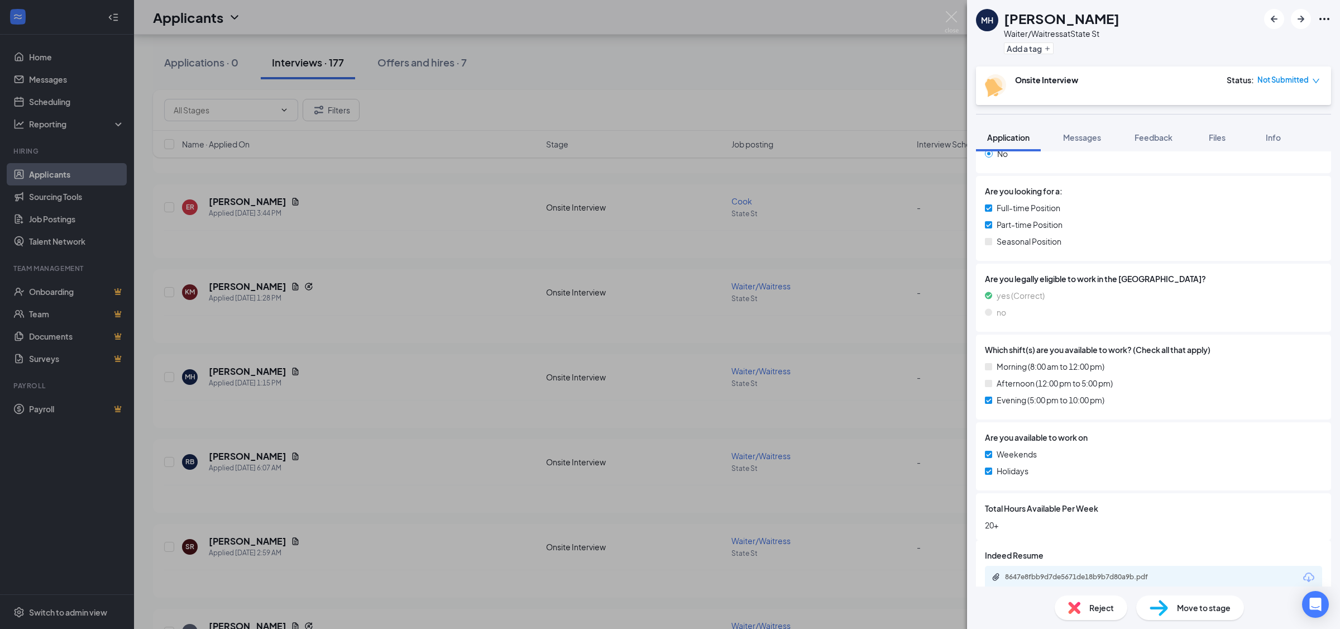
scroll to position [222, 0]
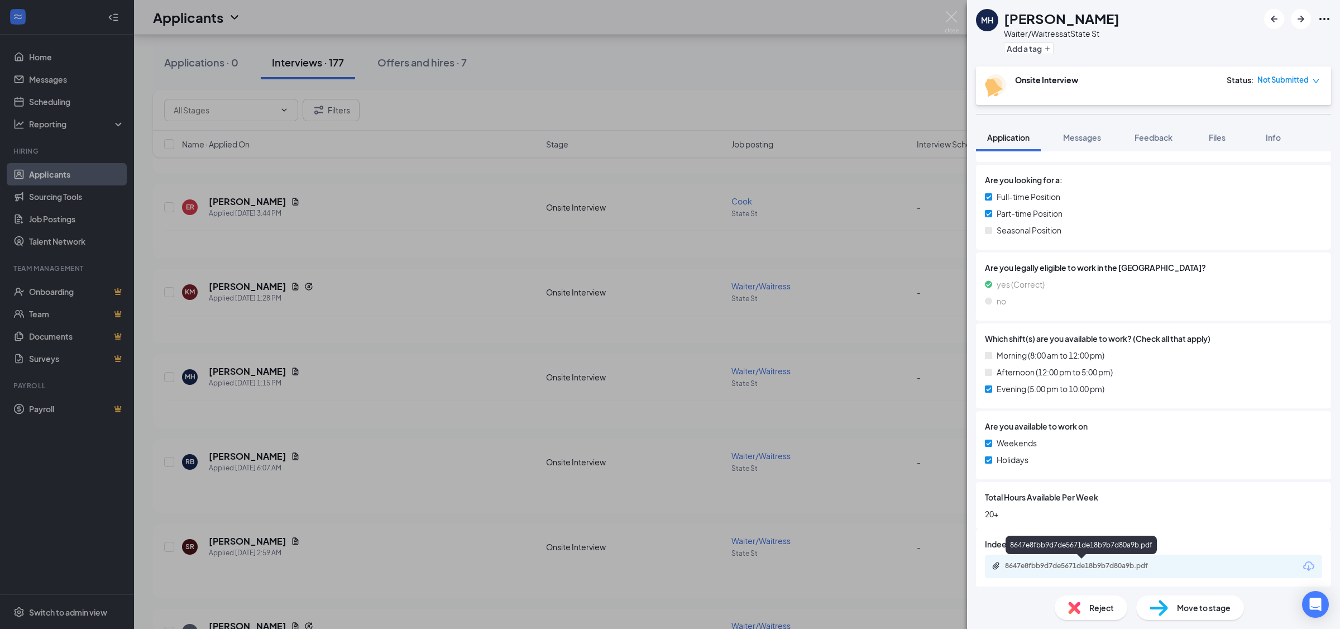
click at [1131, 569] on div "8647e8fbb9d7de5671de18b9b7d80a9b.pdf" at bounding box center [1083, 565] width 156 height 9
click at [935, 17] on div "MH [PERSON_NAME]/Waitress at [GEOGRAPHIC_DATA] a tag Onsite Interview Status : …" at bounding box center [670, 314] width 1340 height 629
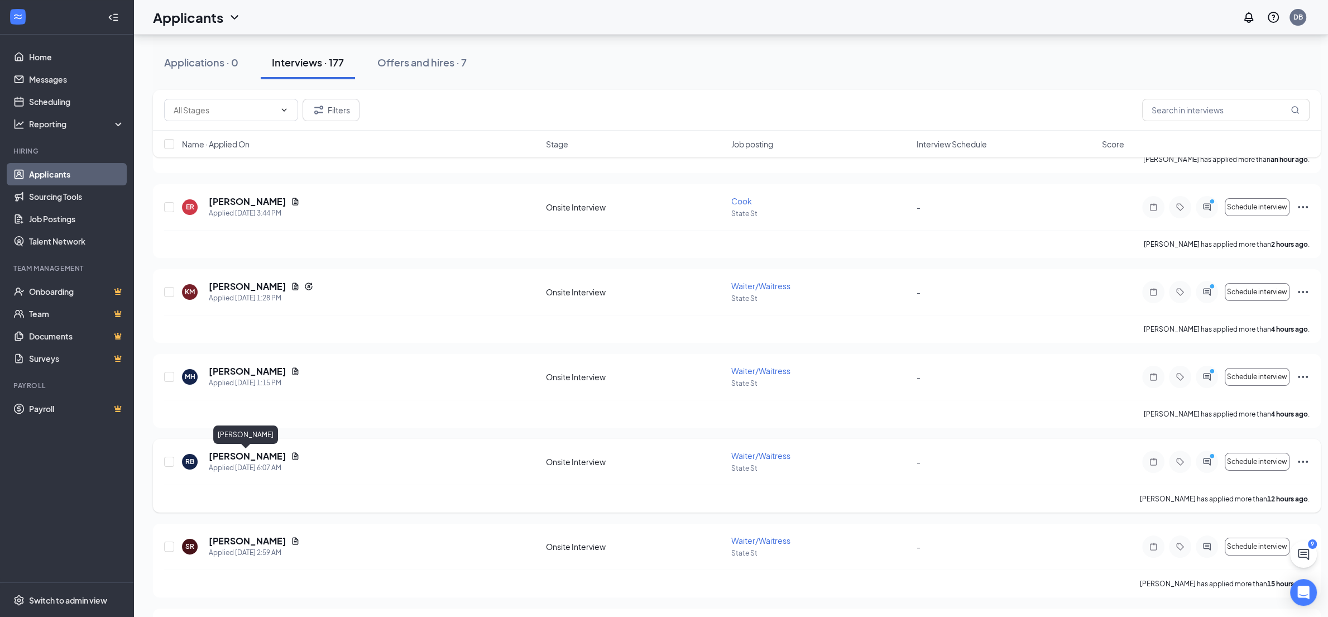
click at [251, 455] on h5 "[PERSON_NAME]" at bounding box center [248, 456] width 78 height 12
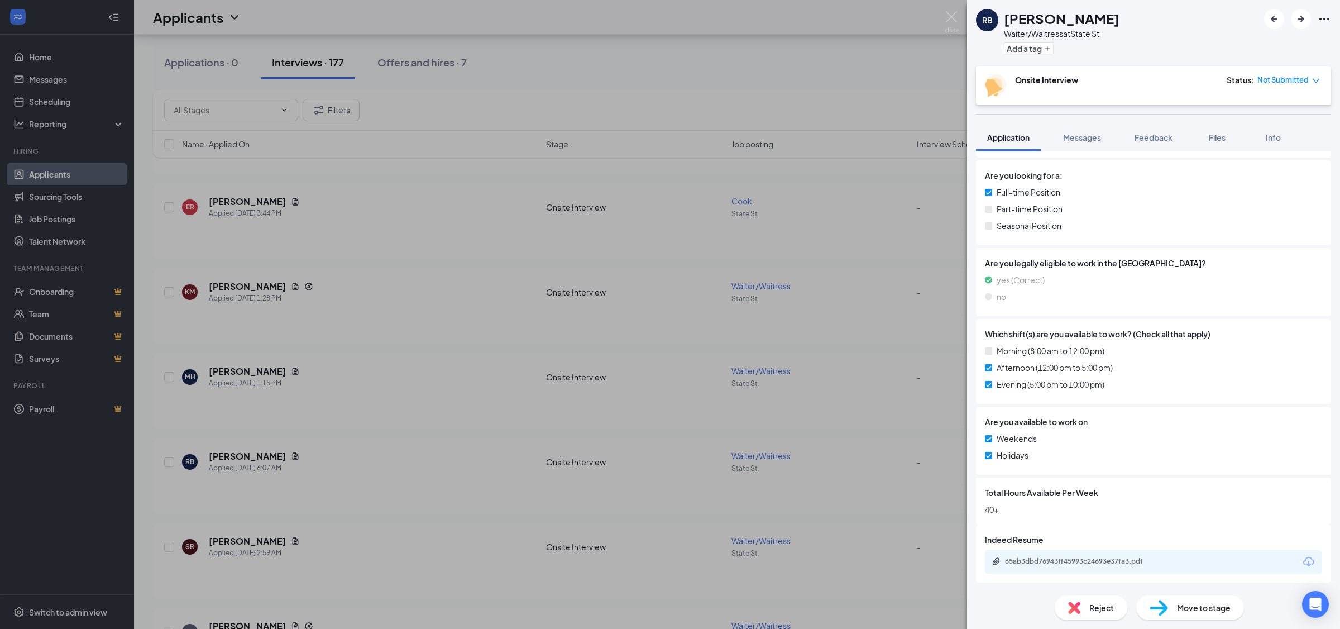
scroll to position [227, 0]
click at [1111, 559] on div "65ab3dbd76943ff45993c24693e37fa3.pdf" at bounding box center [1083, 560] width 156 height 9
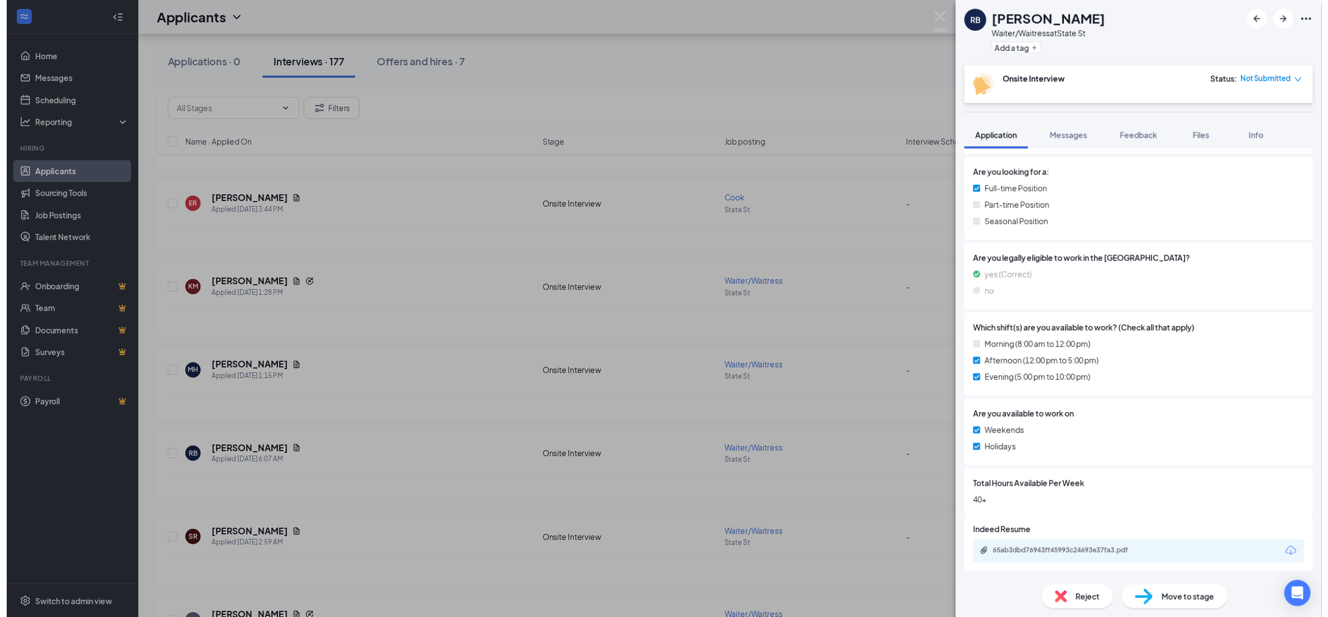
scroll to position [222, 0]
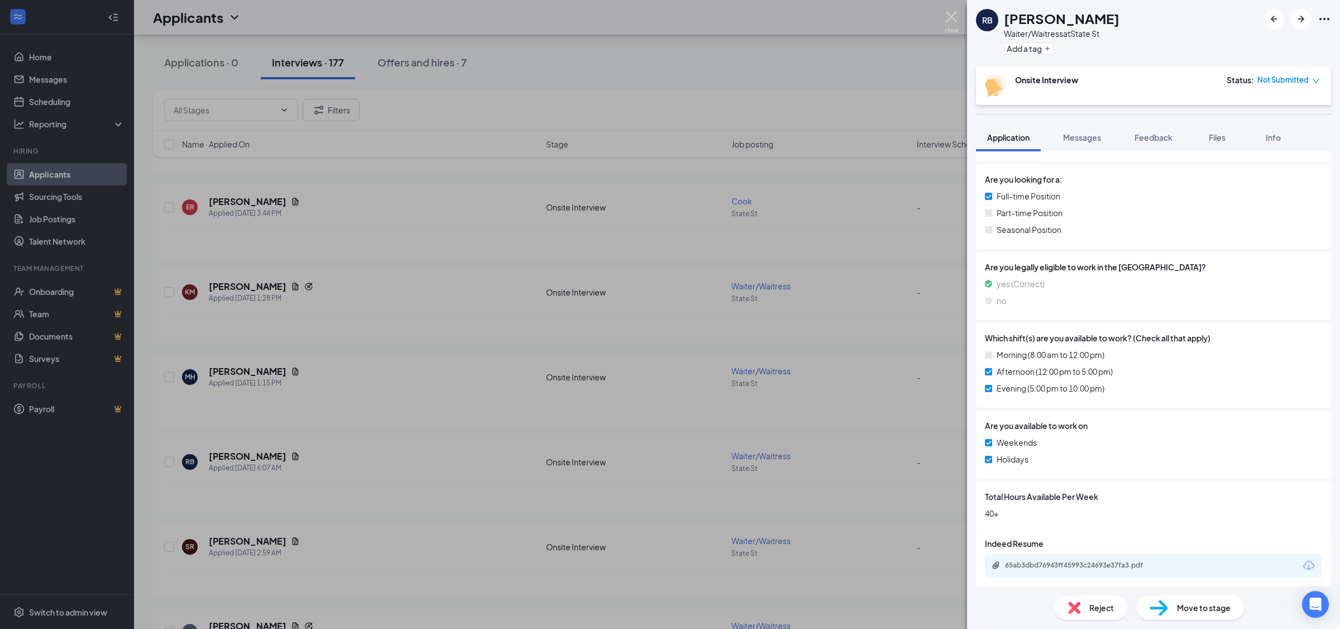
click at [955, 15] on img at bounding box center [952, 22] width 14 height 22
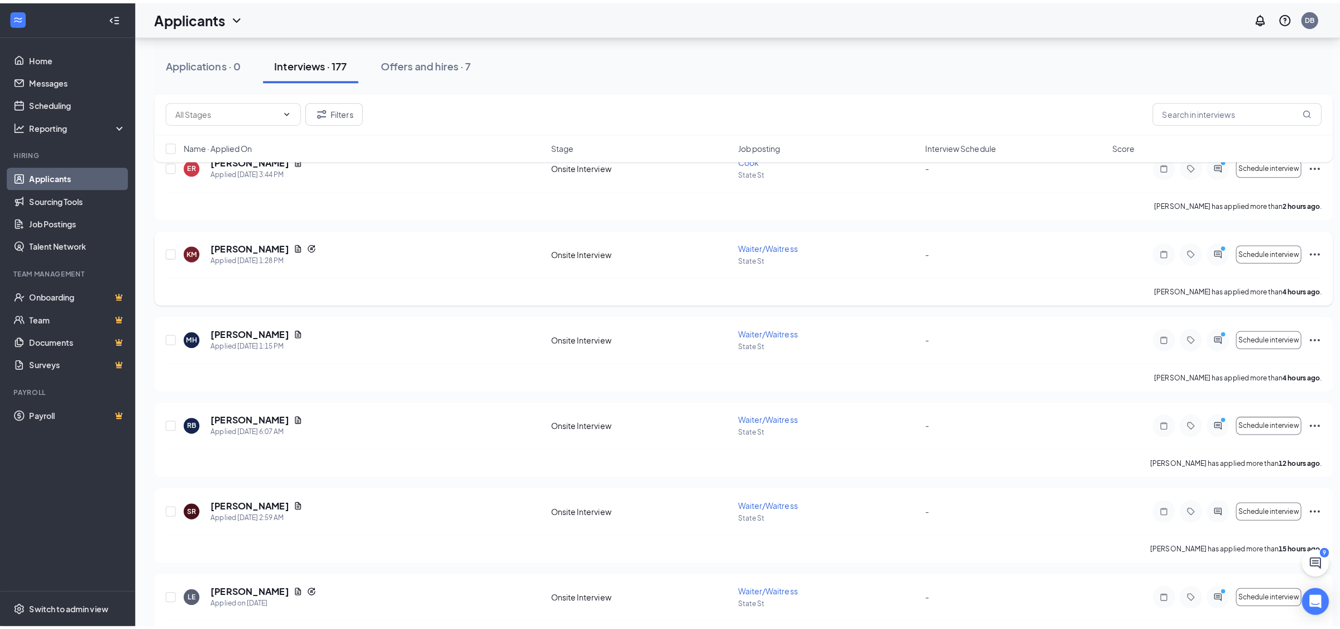
scroll to position [293, 0]
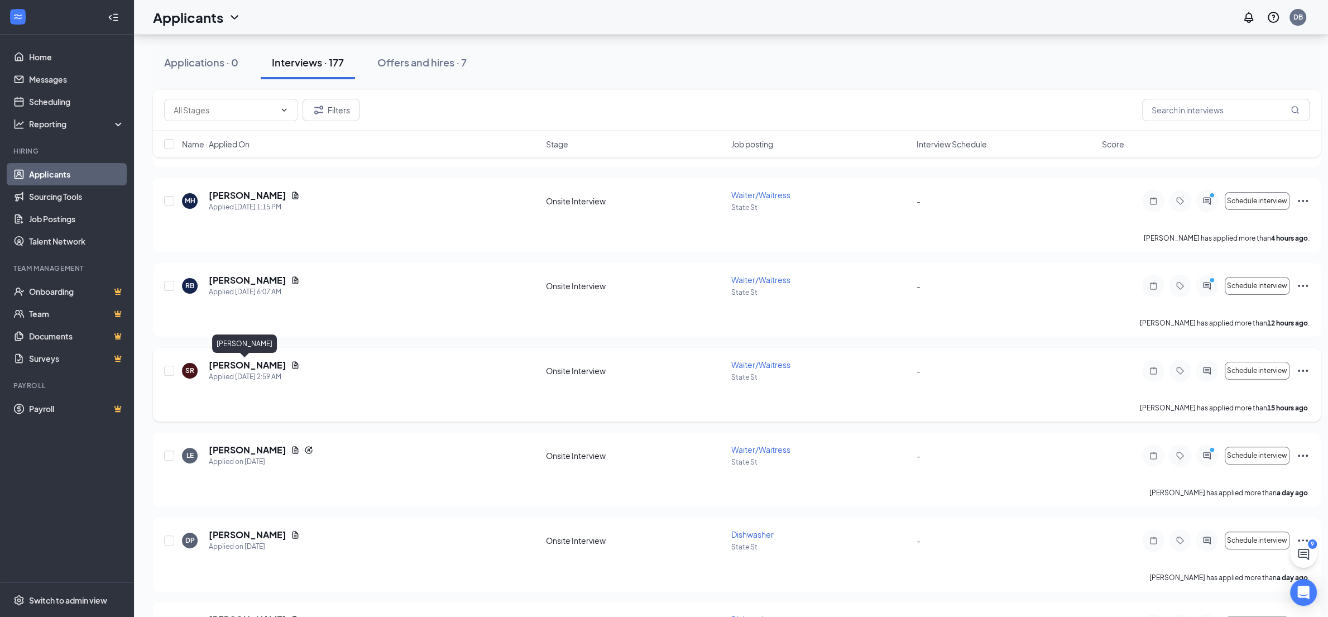
click at [256, 368] on h5 "[PERSON_NAME]" at bounding box center [248, 365] width 78 height 12
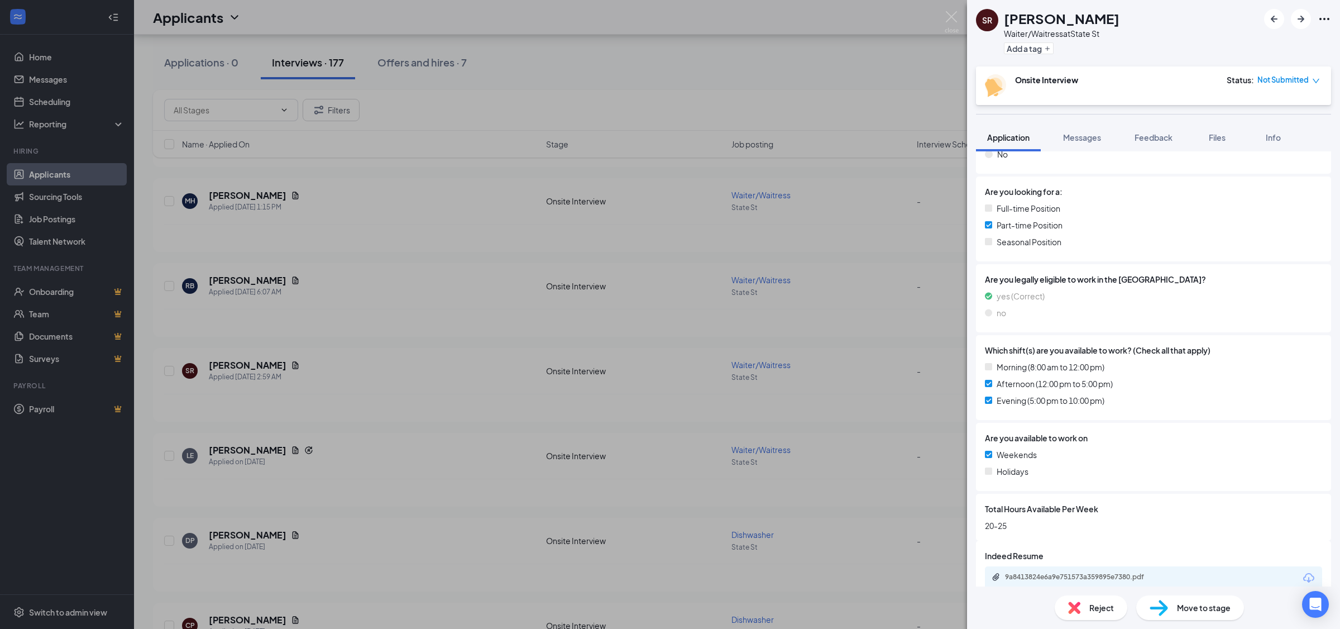
scroll to position [227, 0]
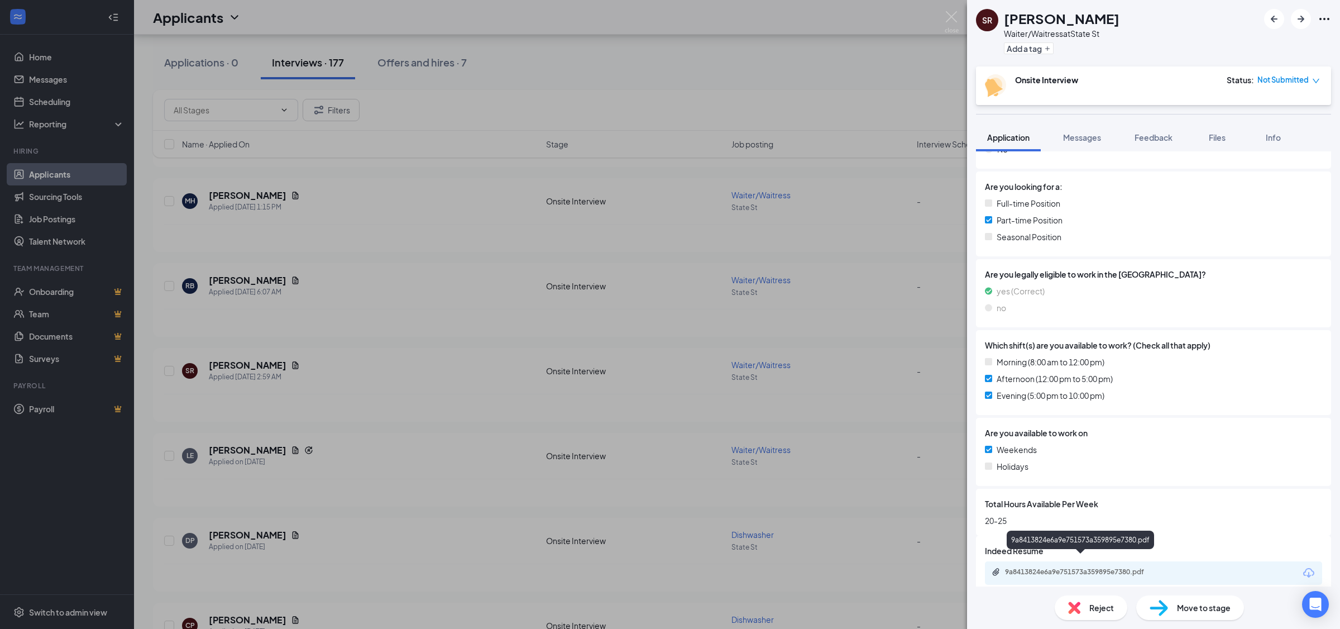
click at [1134, 567] on div "9a8413824e6a9e751573a359895e7380.pdf" at bounding box center [1083, 571] width 156 height 9
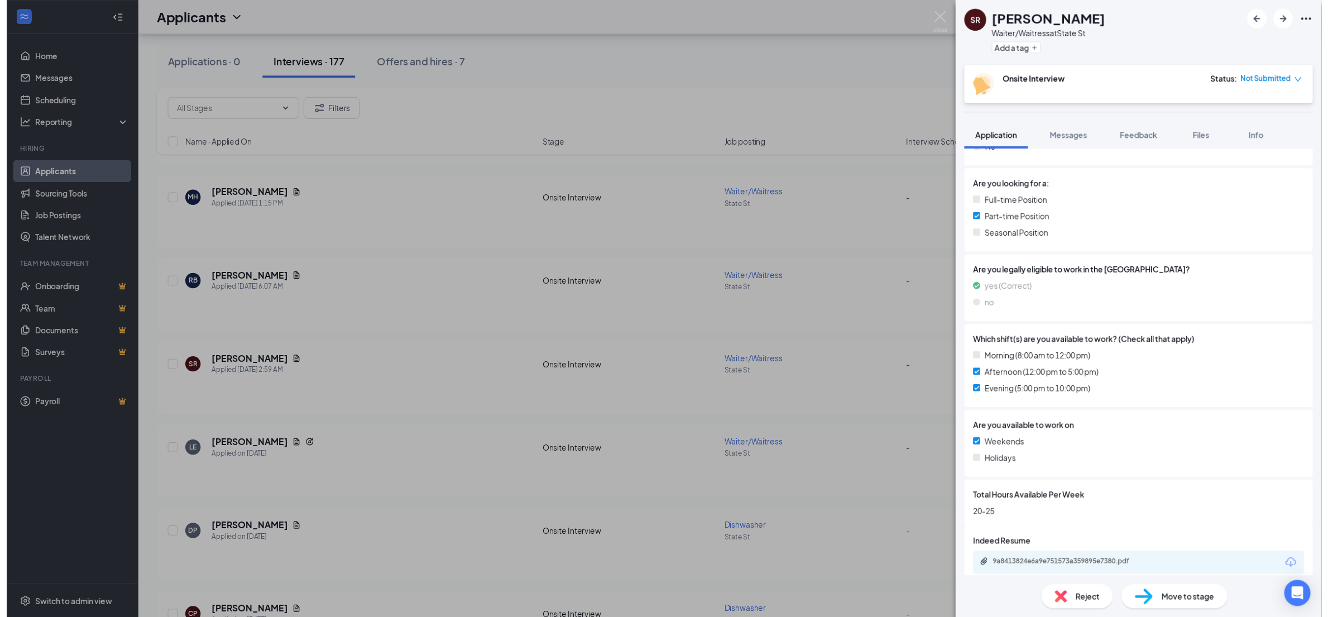
scroll to position [222, 0]
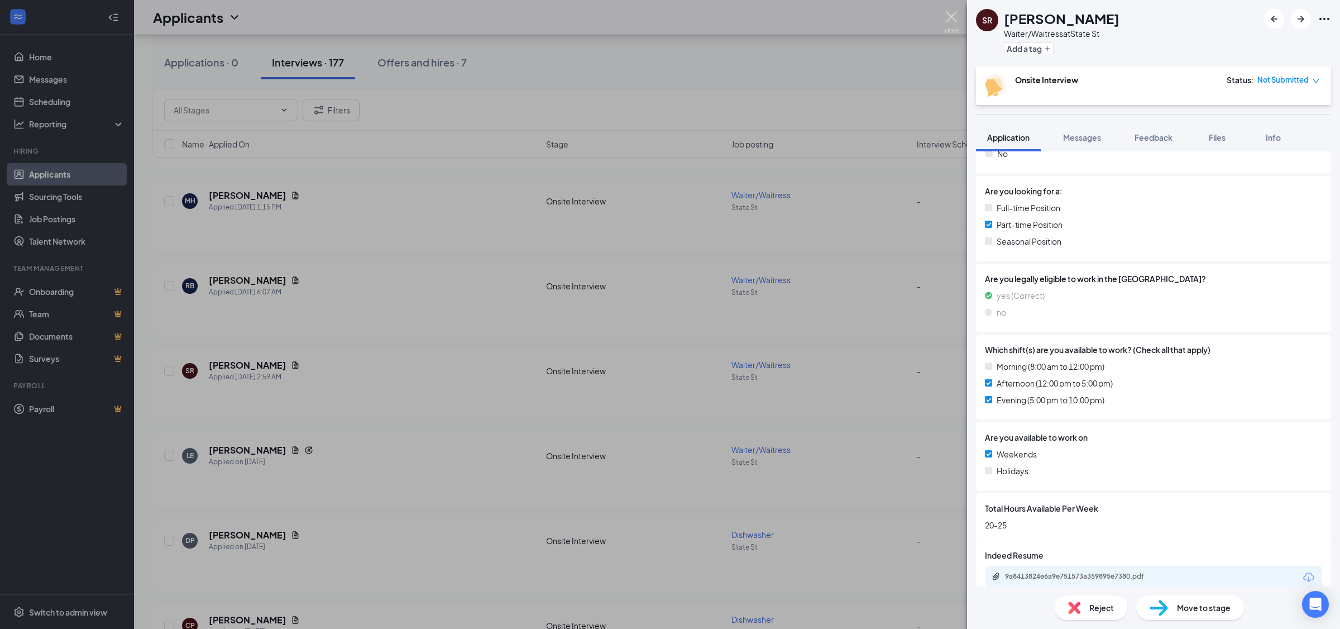
click at [956, 13] on img at bounding box center [952, 22] width 14 height 22
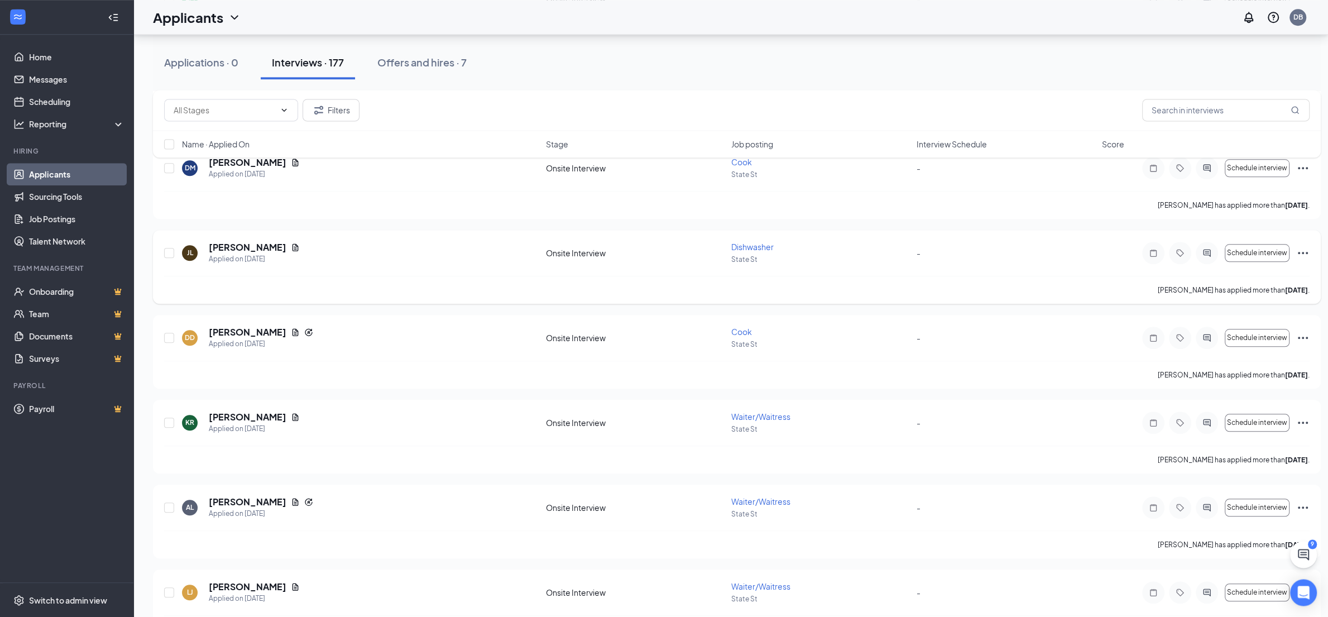
scroll to position [1231, 0]
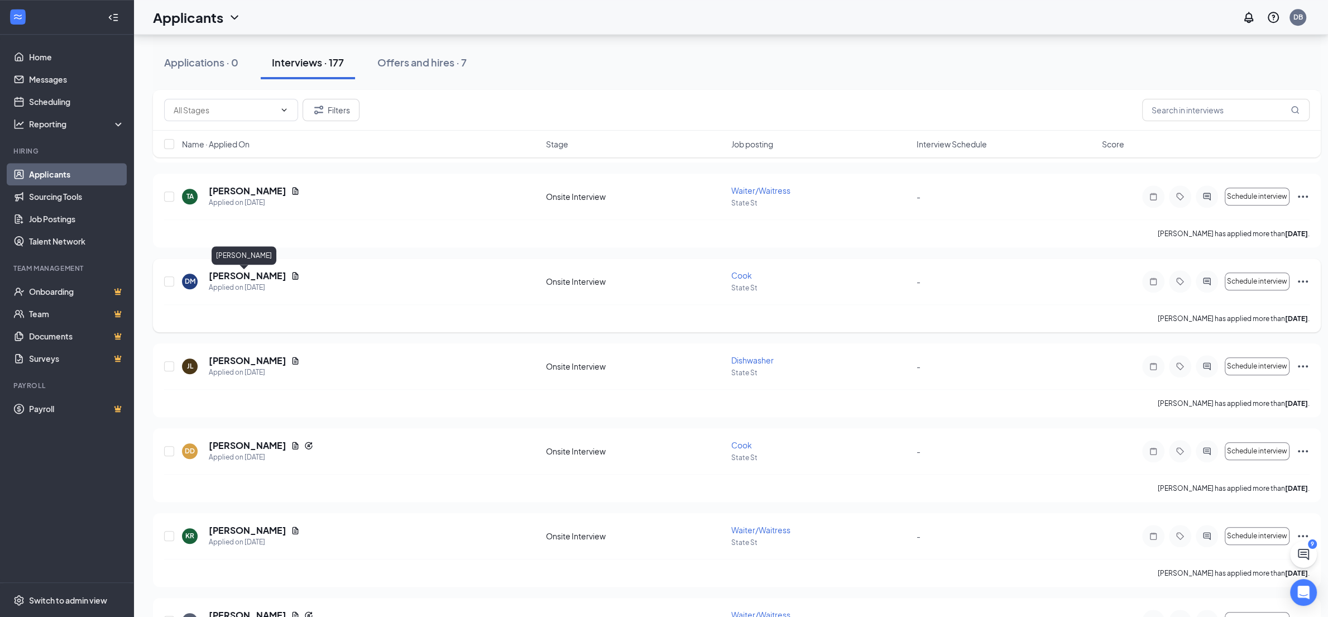
click at [235, 275] on h5 "[PERSON_NAME]" at bounding box center [248, 276] width 78 height 12
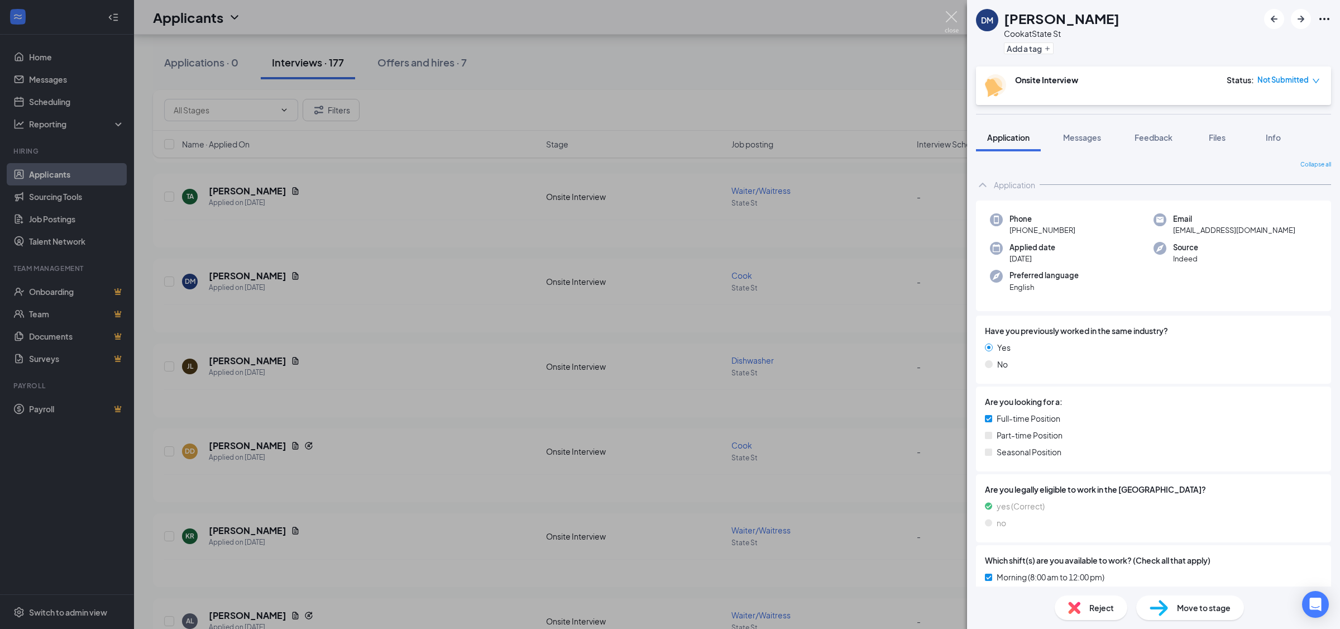
click at [948, 14] on img at bounding box center [952, 22] width 14 height 22
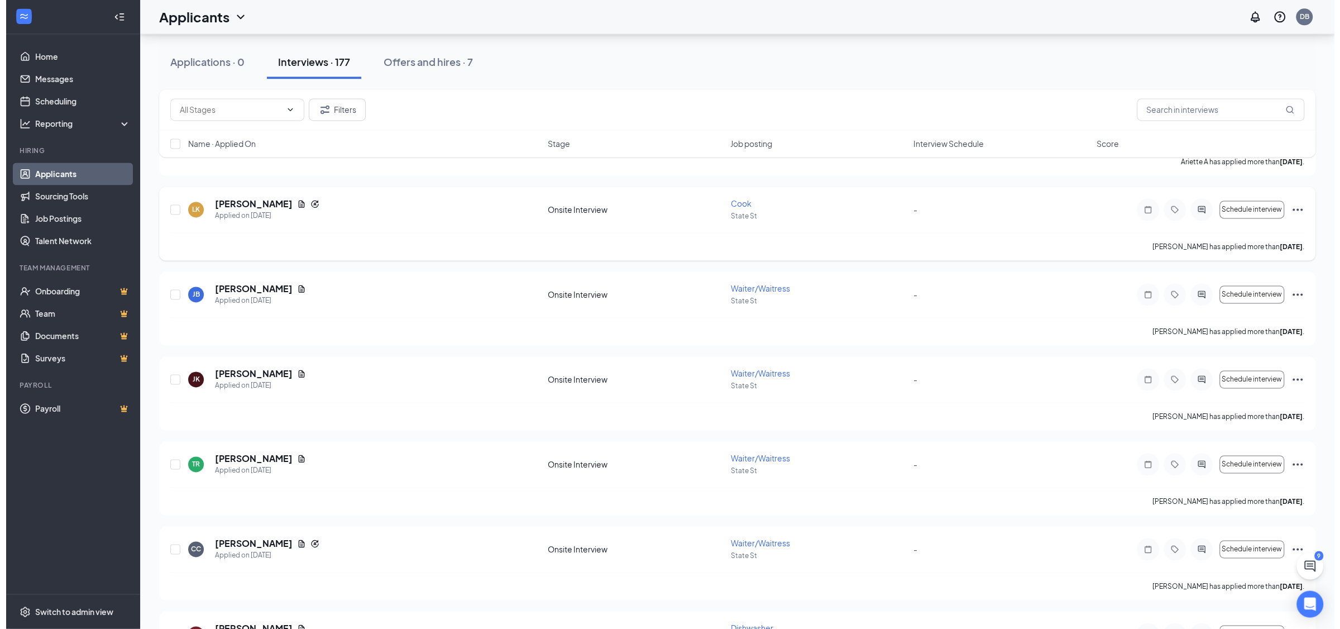
scroll to position [1934, 0]
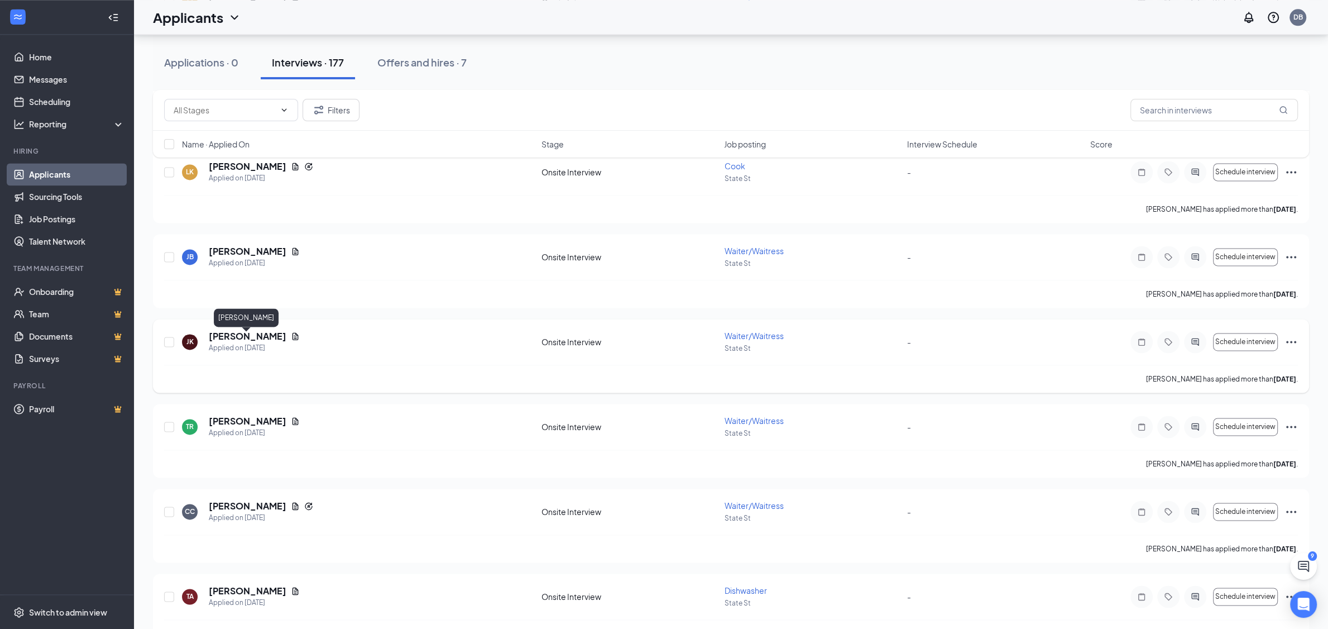
click at [248, 339] on h5 "[PERSON_NAME]" at bounding box center [248, 336] width 78 height 12
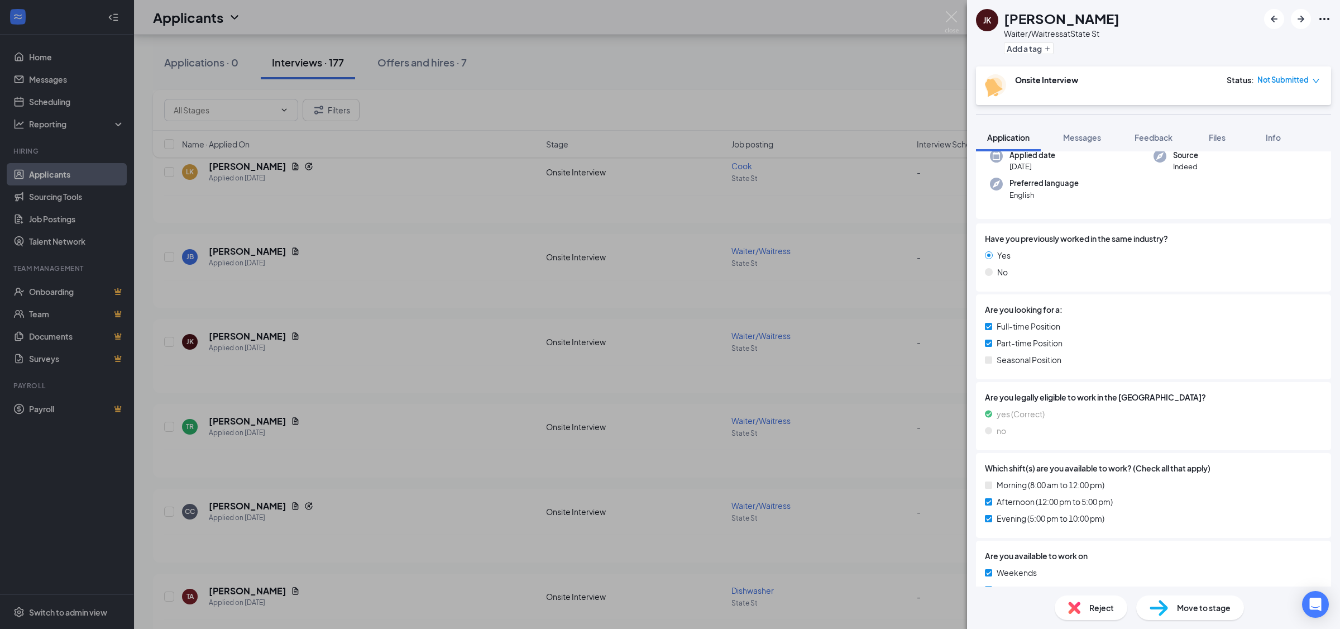
scroll to position [227, 0]
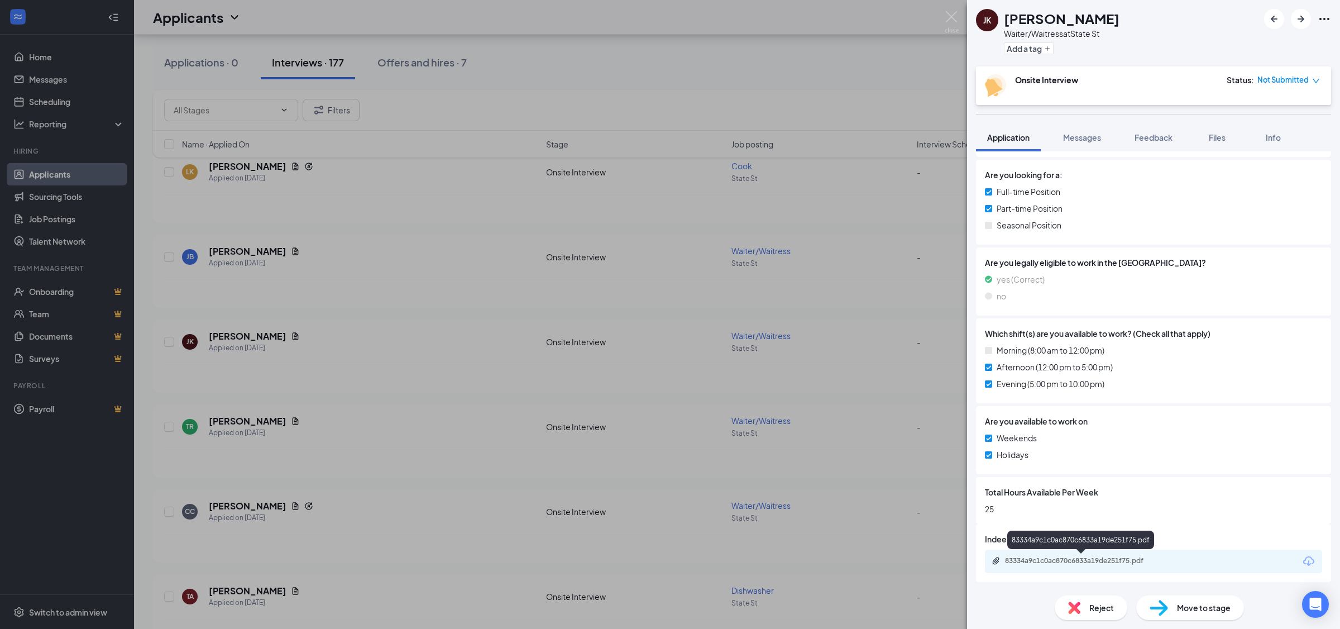
click at [1094, 563] on div "83334a9c1c0ac870c6833a19de251f75.pdf" at bounding box center [1083, 560] width 156 height 9
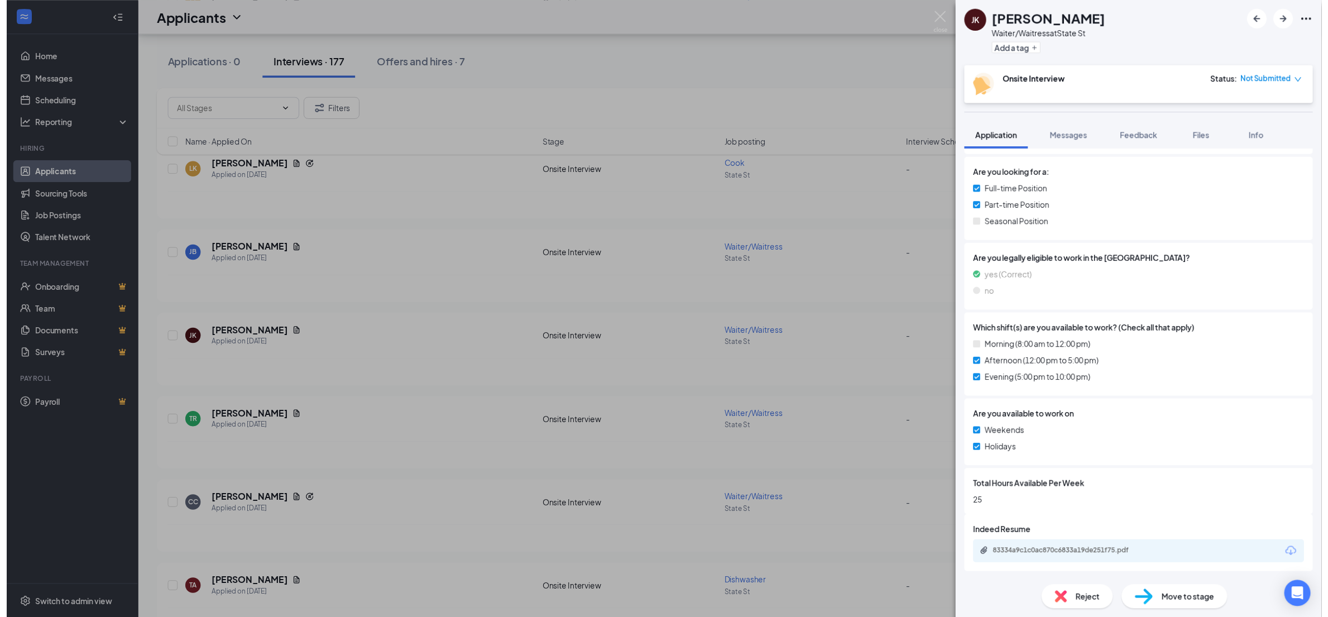
scroll to position [222, 0]
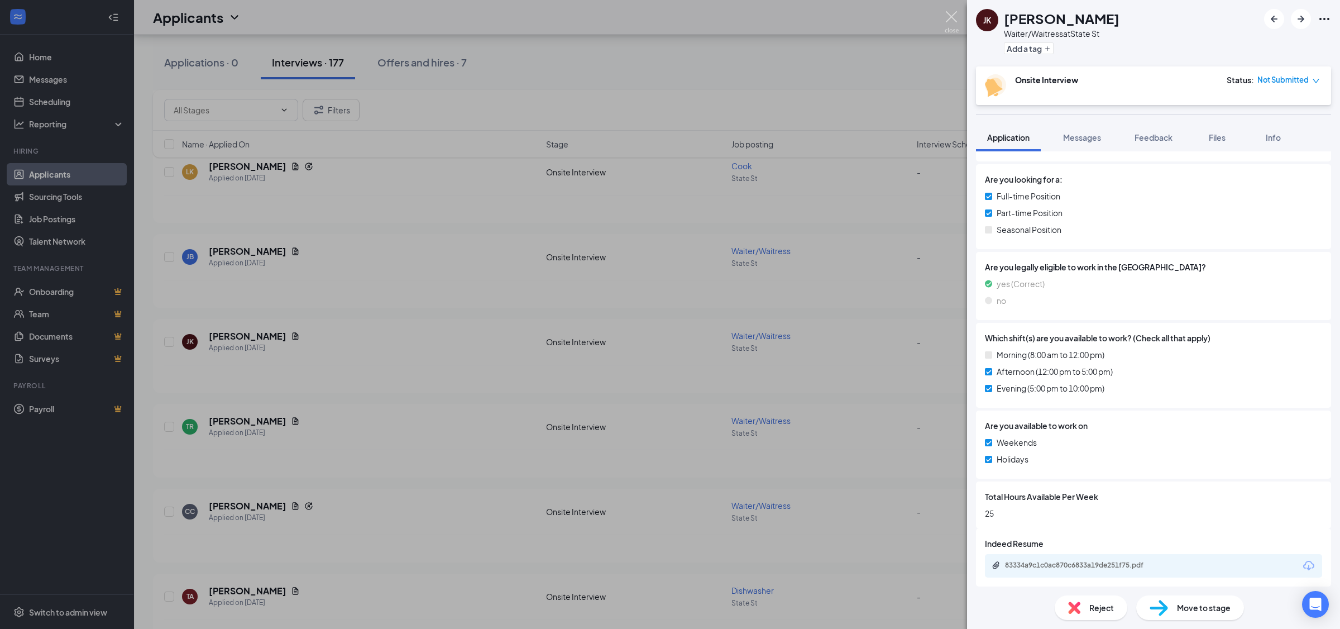
click at [952, 12] on img at bounding box center [952, 22] width 14 height 22
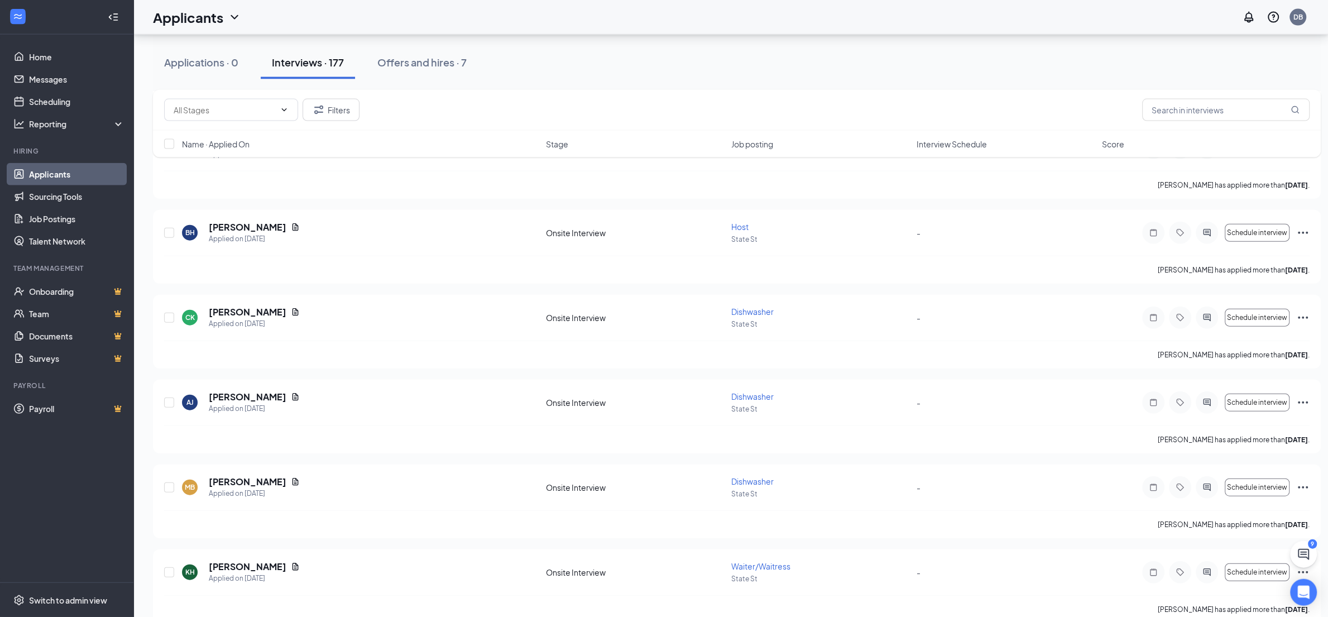
scroll to position [3341, 0]
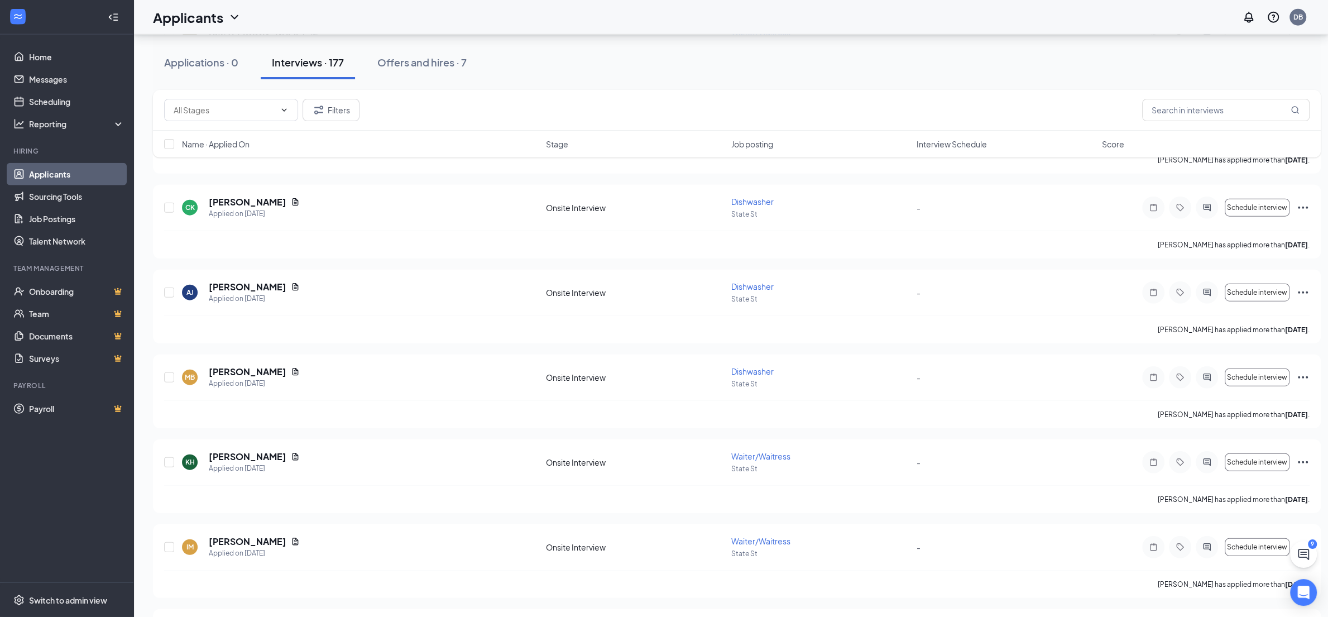
click at [750, 141] on span "Job posting" at bounding box center [752, 143] width 42 height 11
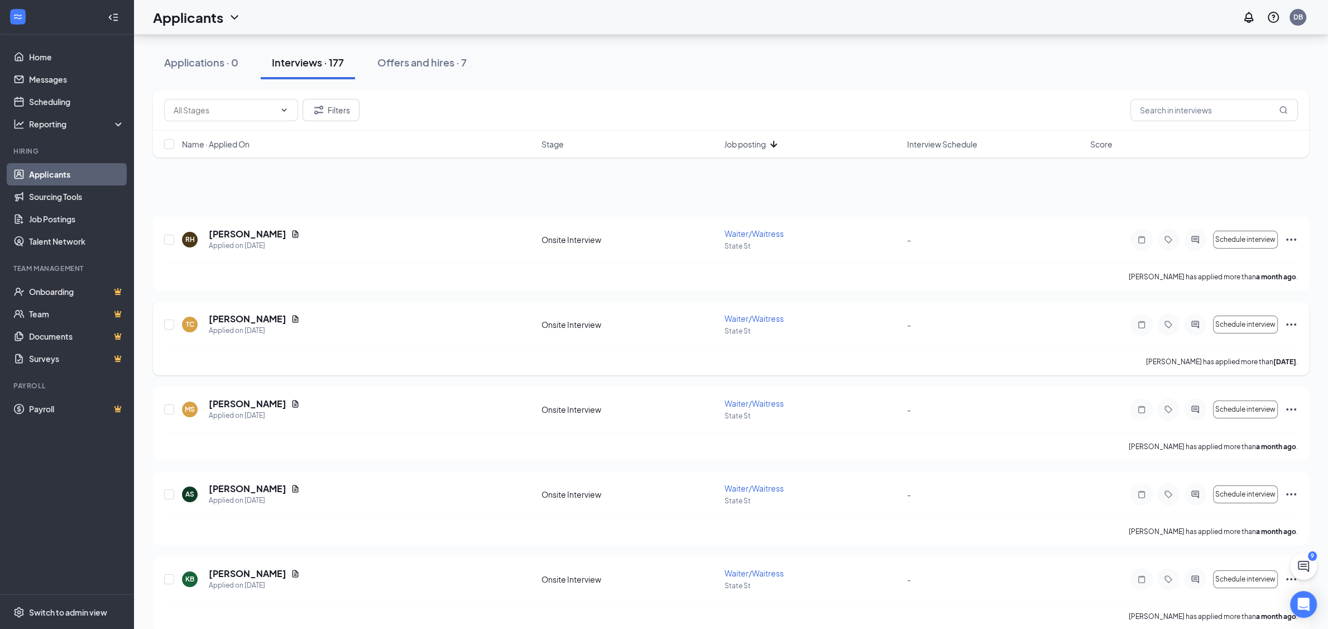
scroll to position [59, 0]
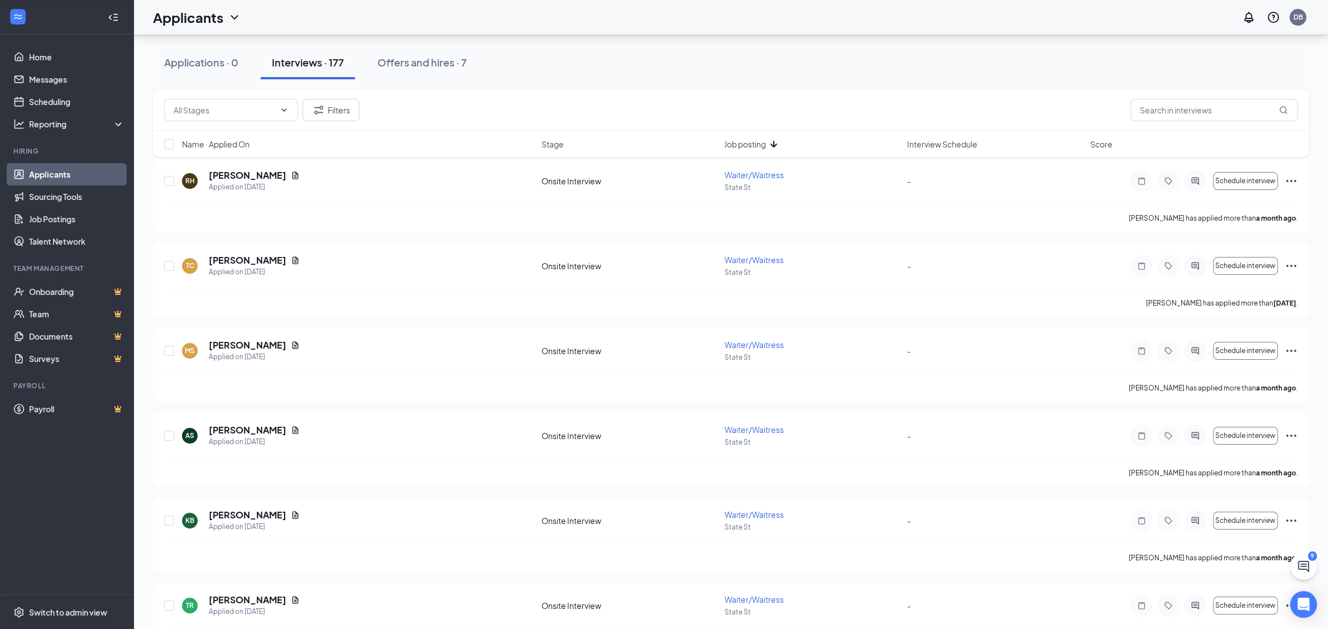
click at [737, 145] on span "Job posting" at bounding box center [745, 143] width 42 height 11
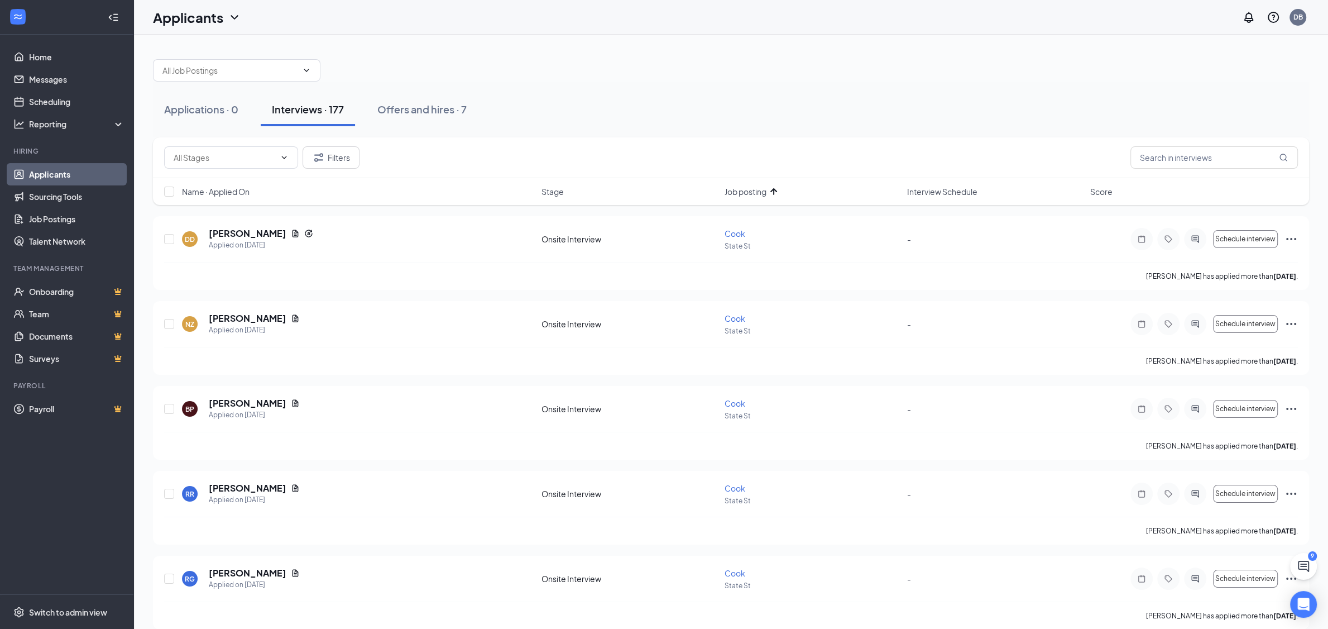
click at [302, 111] on div "Interviews · 177" at bounding box center [308, 109] width 72 height 14
